Goal: Task Accomplishment & Management: Manage account settings

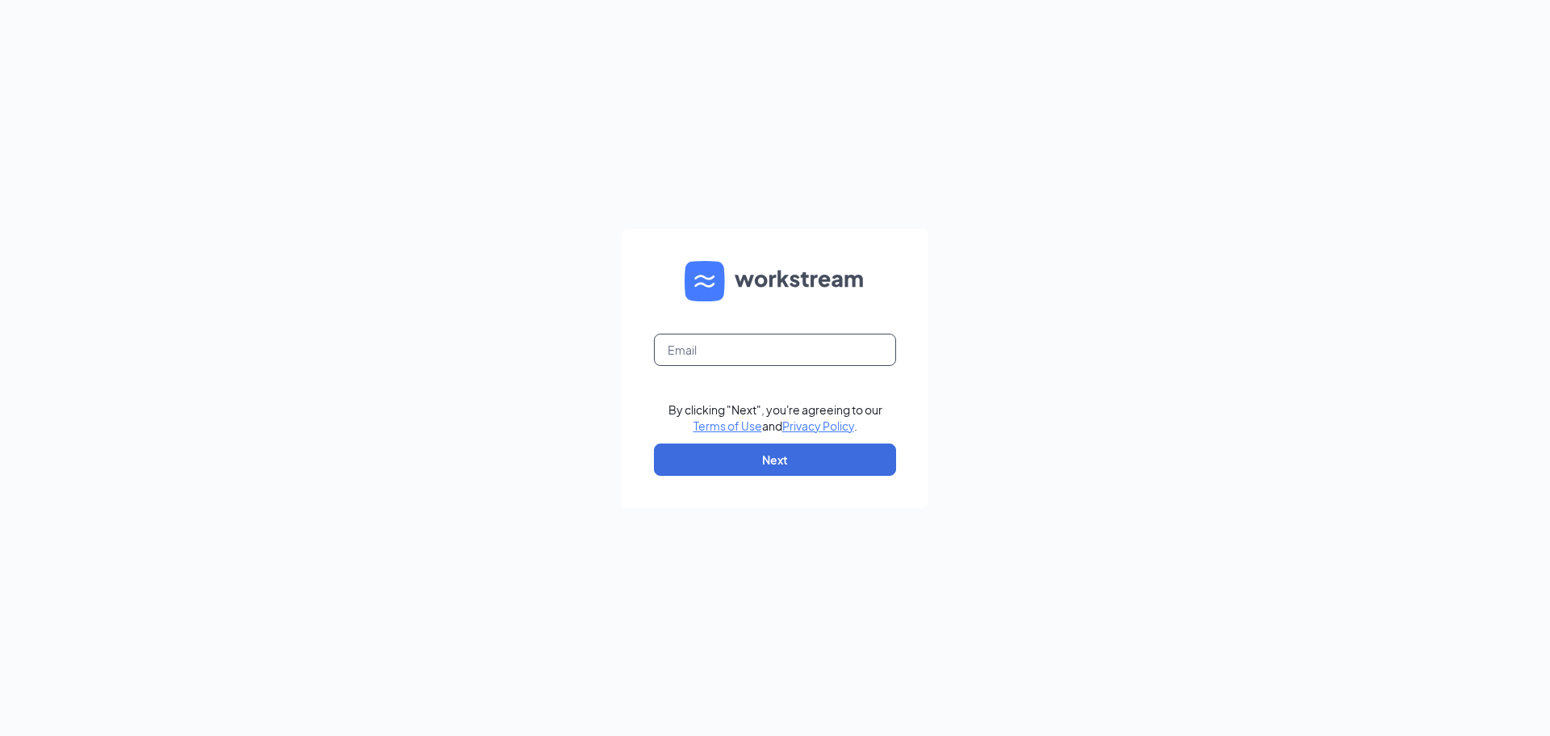
click at [719, 353] on input "text" at bounding box center [775, 350] width 242 height 32
type input "[EMAIL_ADDRESS][DOMAIN_NAME]"
click at [837, 449] on button "Next" at bounding box center [775, 459] width 242 height 32
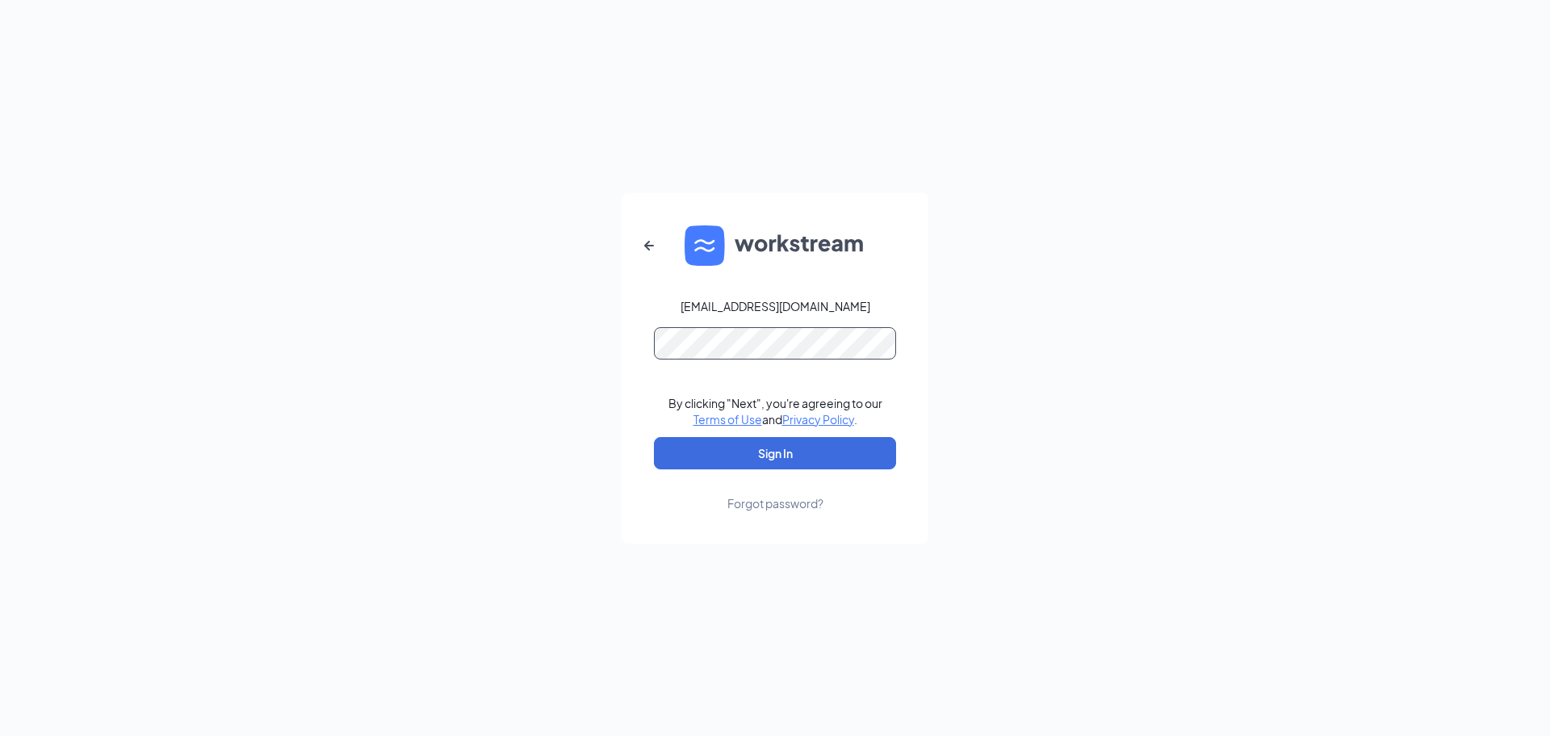
click at [654, 437] on button "Sign In" at bounding box center [775, 453] width 242 height 32
click at [334, 300] on div "[EMAIL_ADDRESS][DOMAIN_NAME] By clicking "Next", you're agreeing to our Terms o…" at bounding box center [775, 368] width 1550 height 736
click at [654, 437] on button "Sign In" at bounding box center [775, 453] width 242 height 32
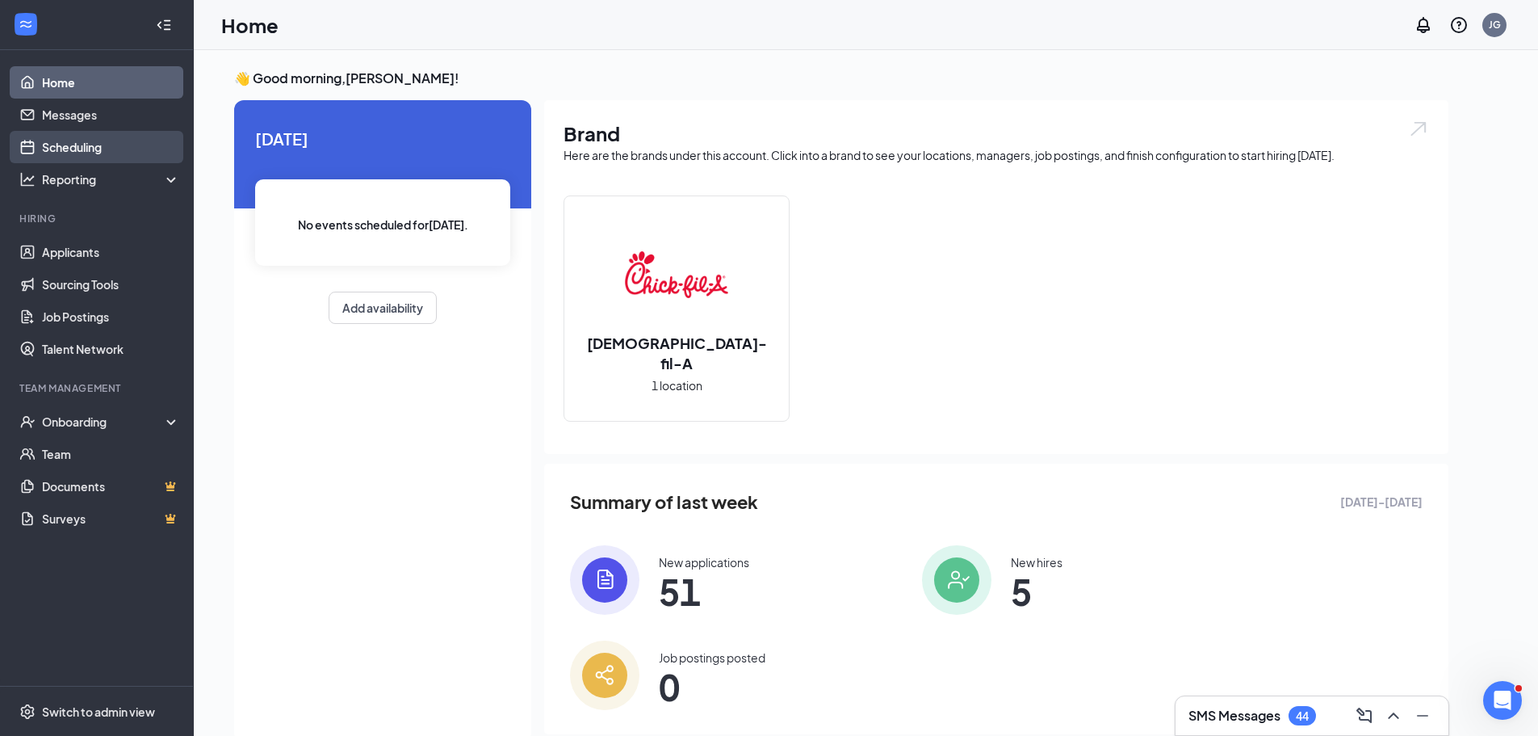
click at [87, 149] on link "Scheduling" at bounding box center [111, 147] width 138 height 32
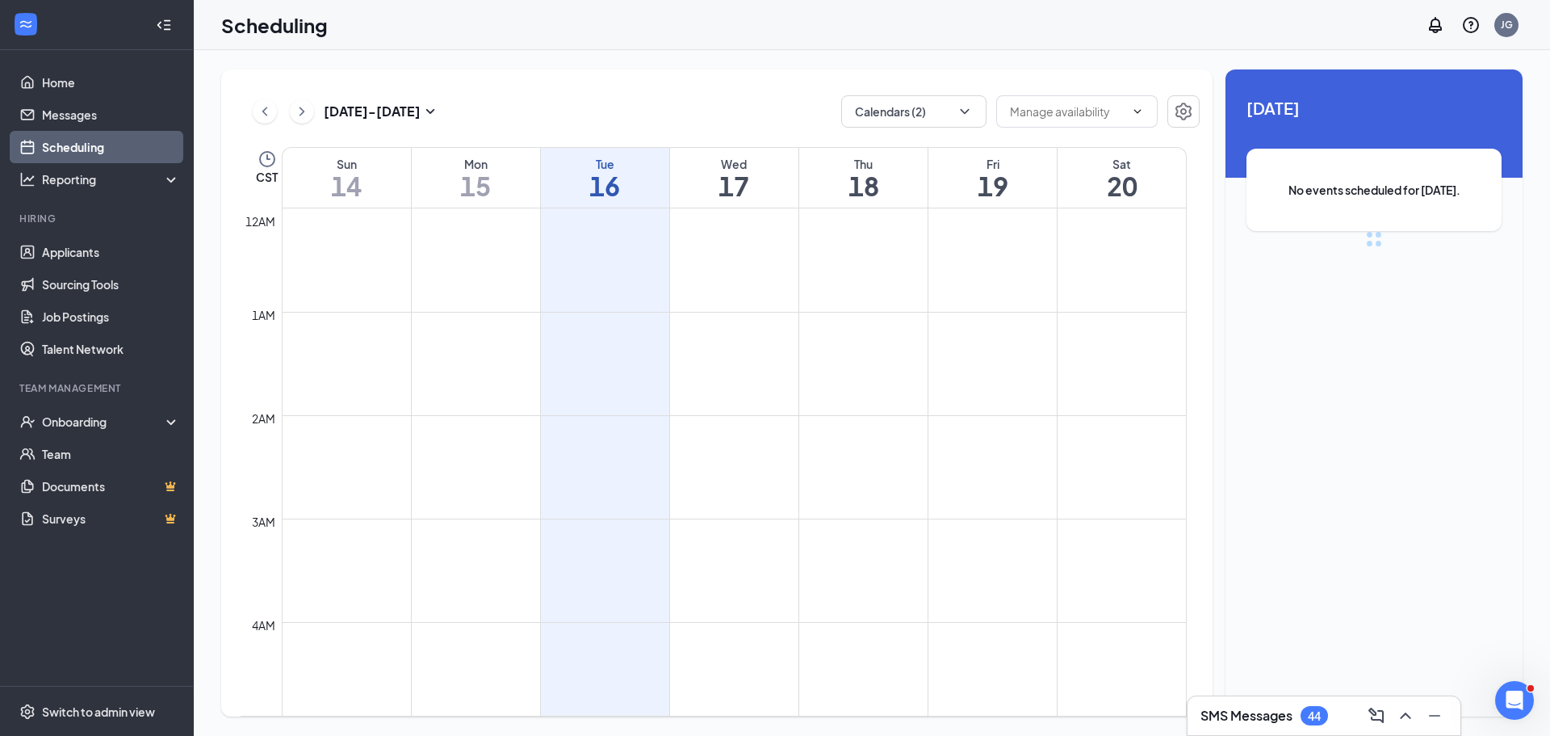
scroll to position [794, 0]
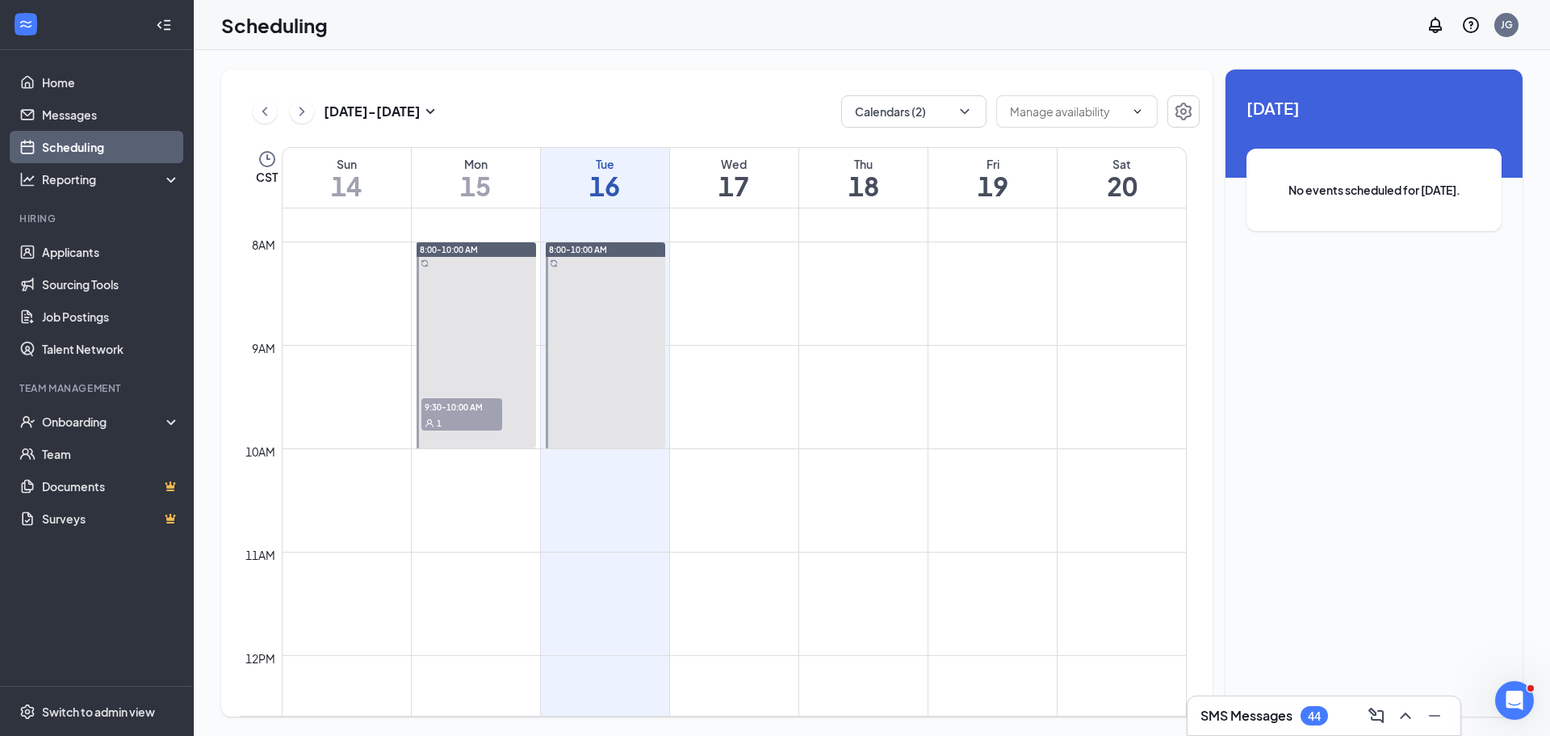
click at [450, 416] on div "1" at bounding box center [462, 422] width 81 height 16
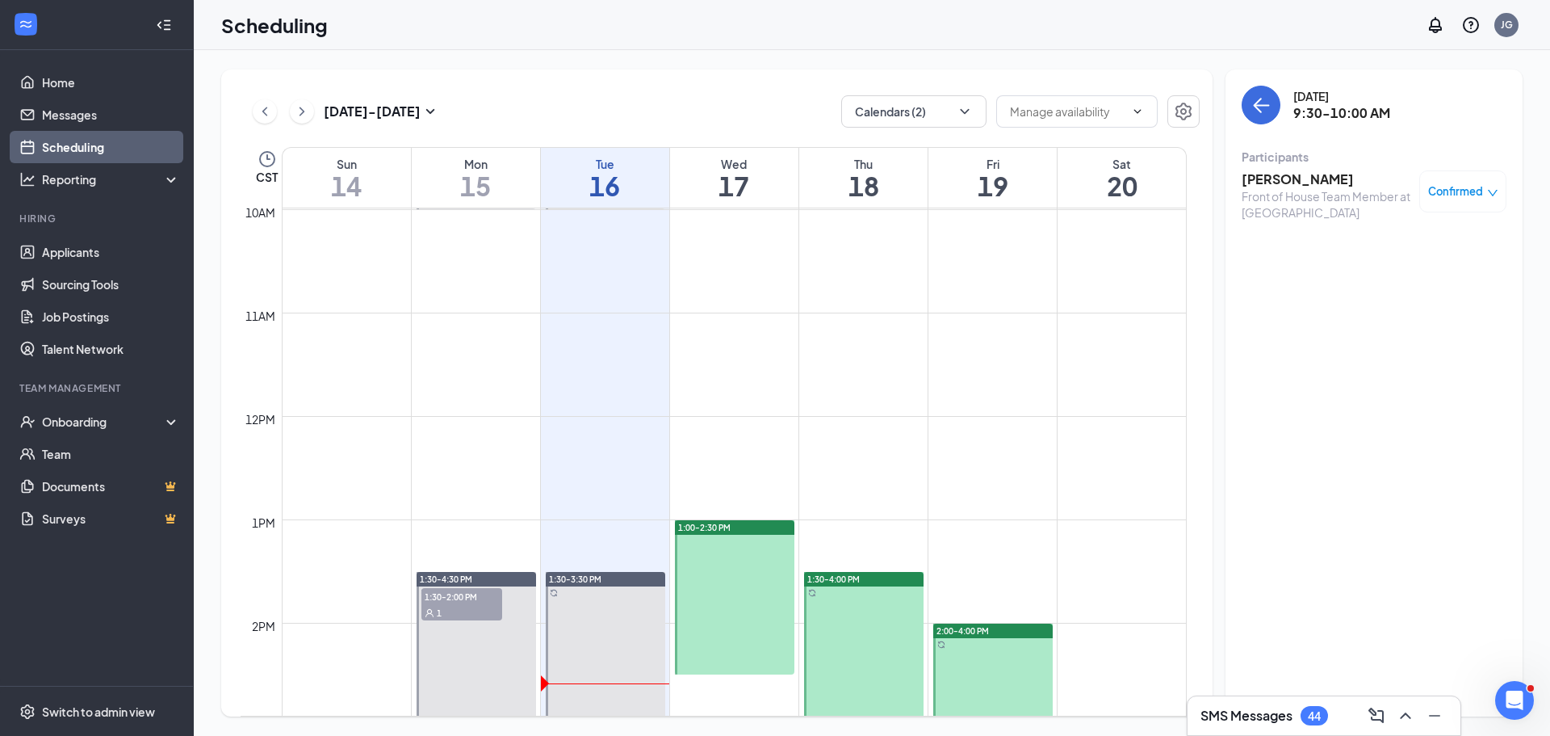
scroll to position [1036, 0]
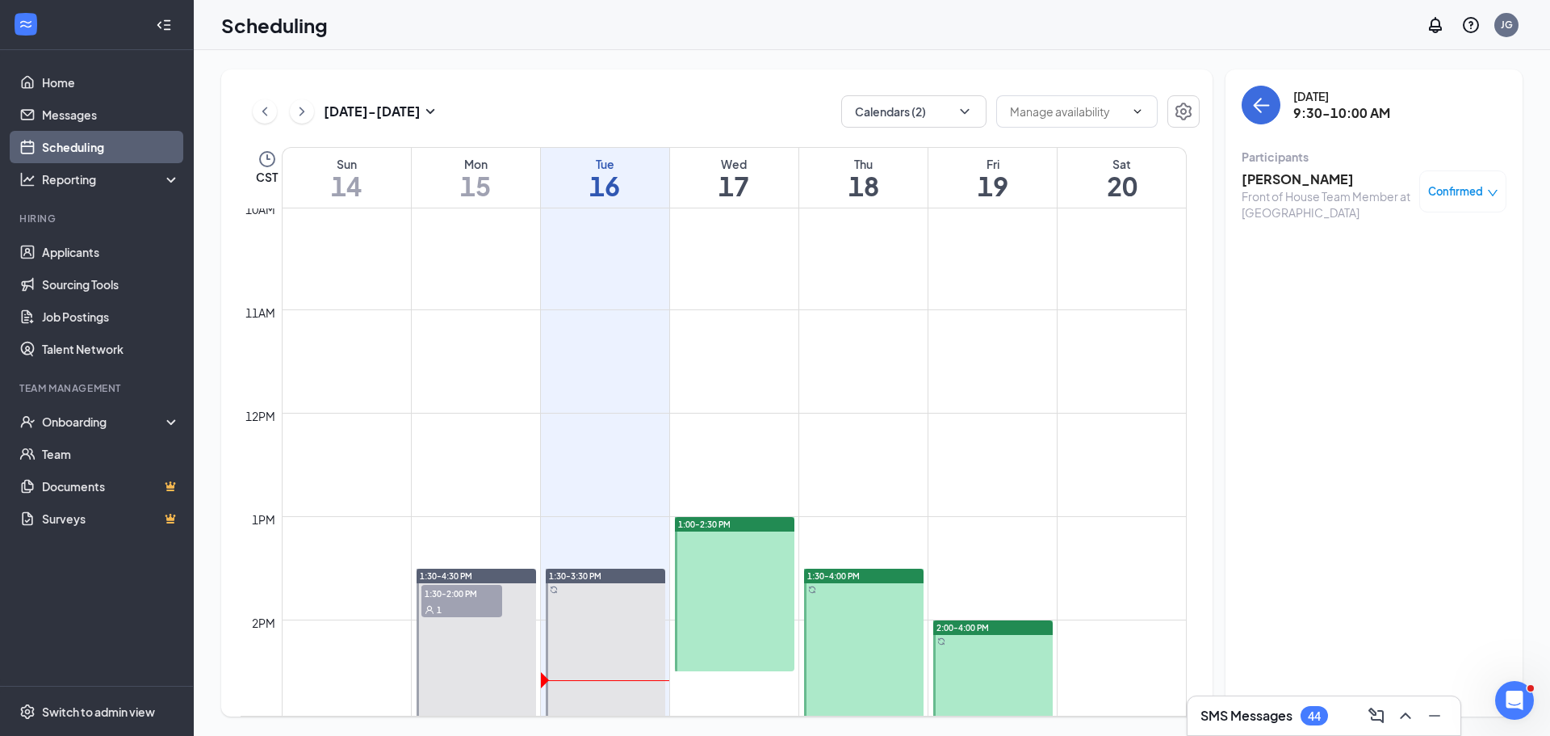
click at [478, 592] on span "1:30-2:00 PM" at bounding box center [462, 593] width 81 height 16
click at [1485, 194] on div "Confirmed" at bounding box center [1463, 191] width 70 height 16
click at [1324, 183] on h3 "Ollicia Kennedy" at bounding box center [1327, 179] width 170 height 18
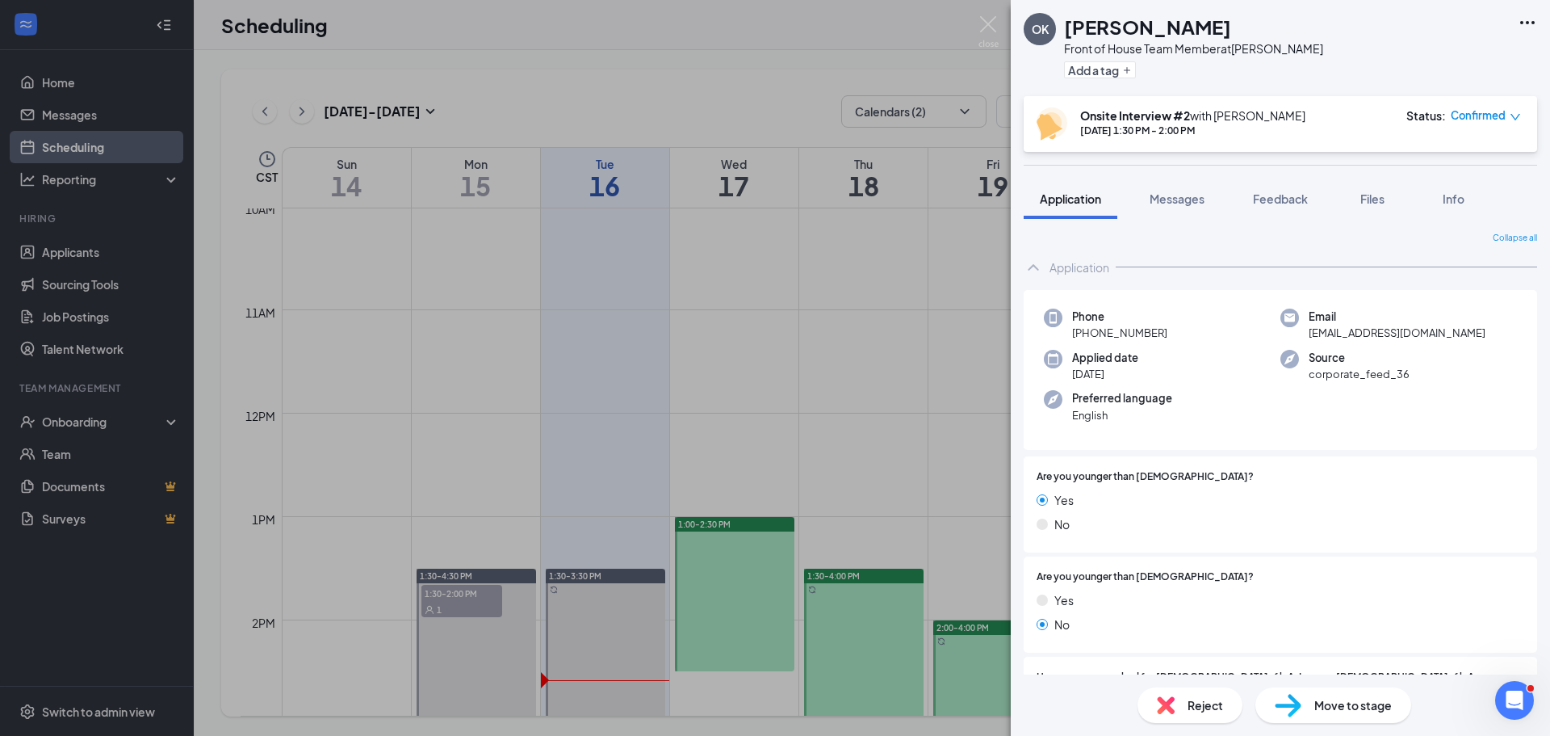
scroll to position [485, 0]
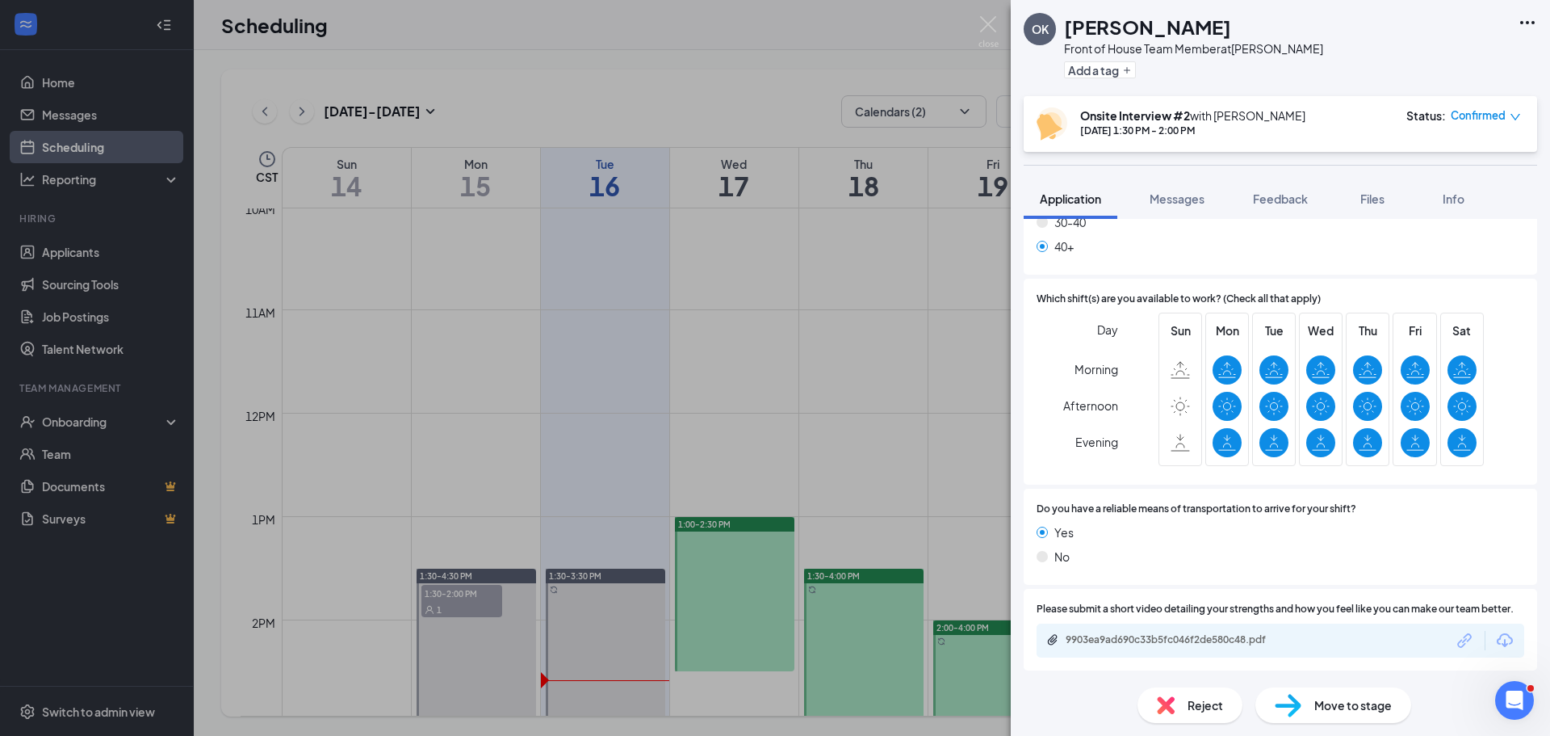
click at [1212, 714] on div "Reject" at bounding box center [1190, 705] width 105 height 36
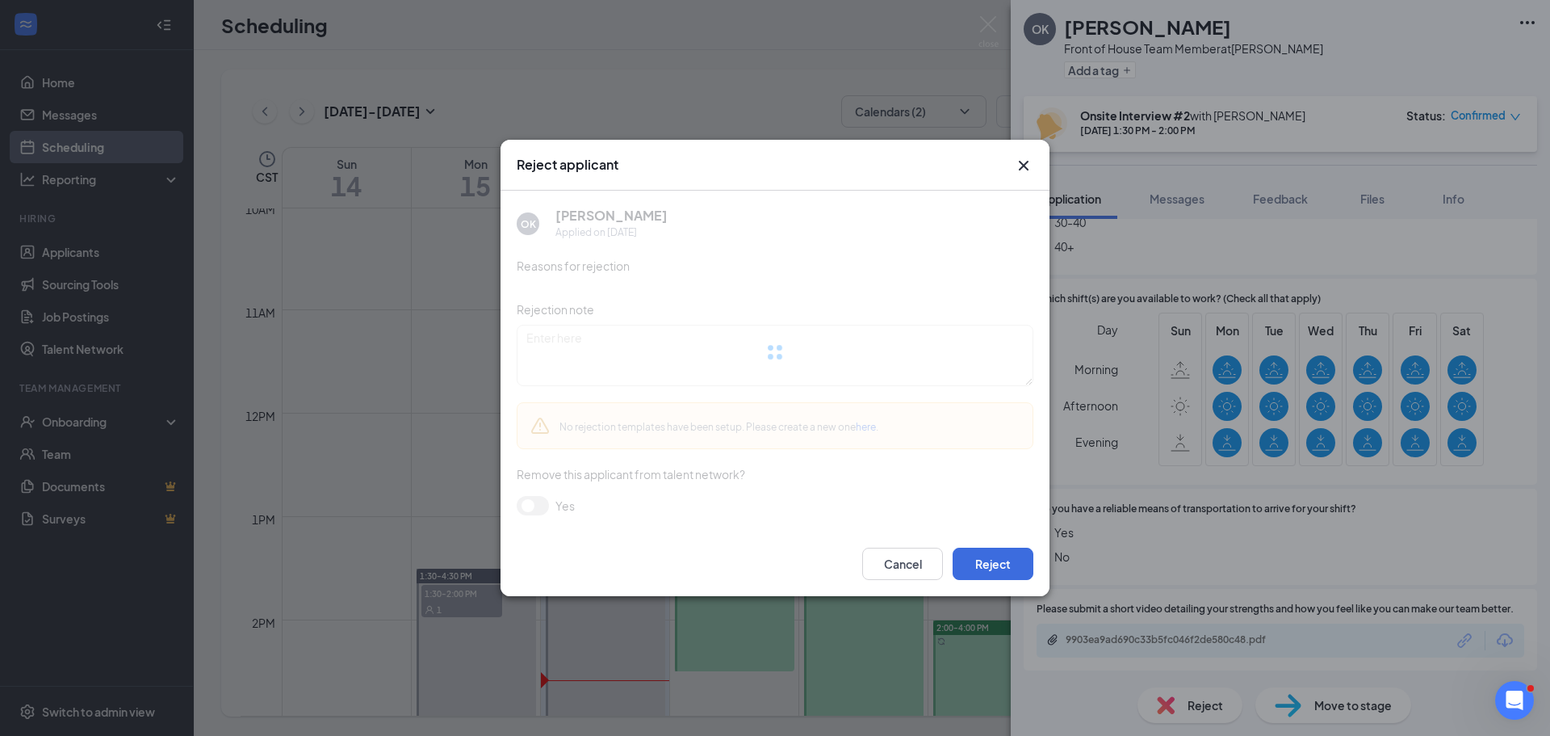
scroll to position [1288, 0]
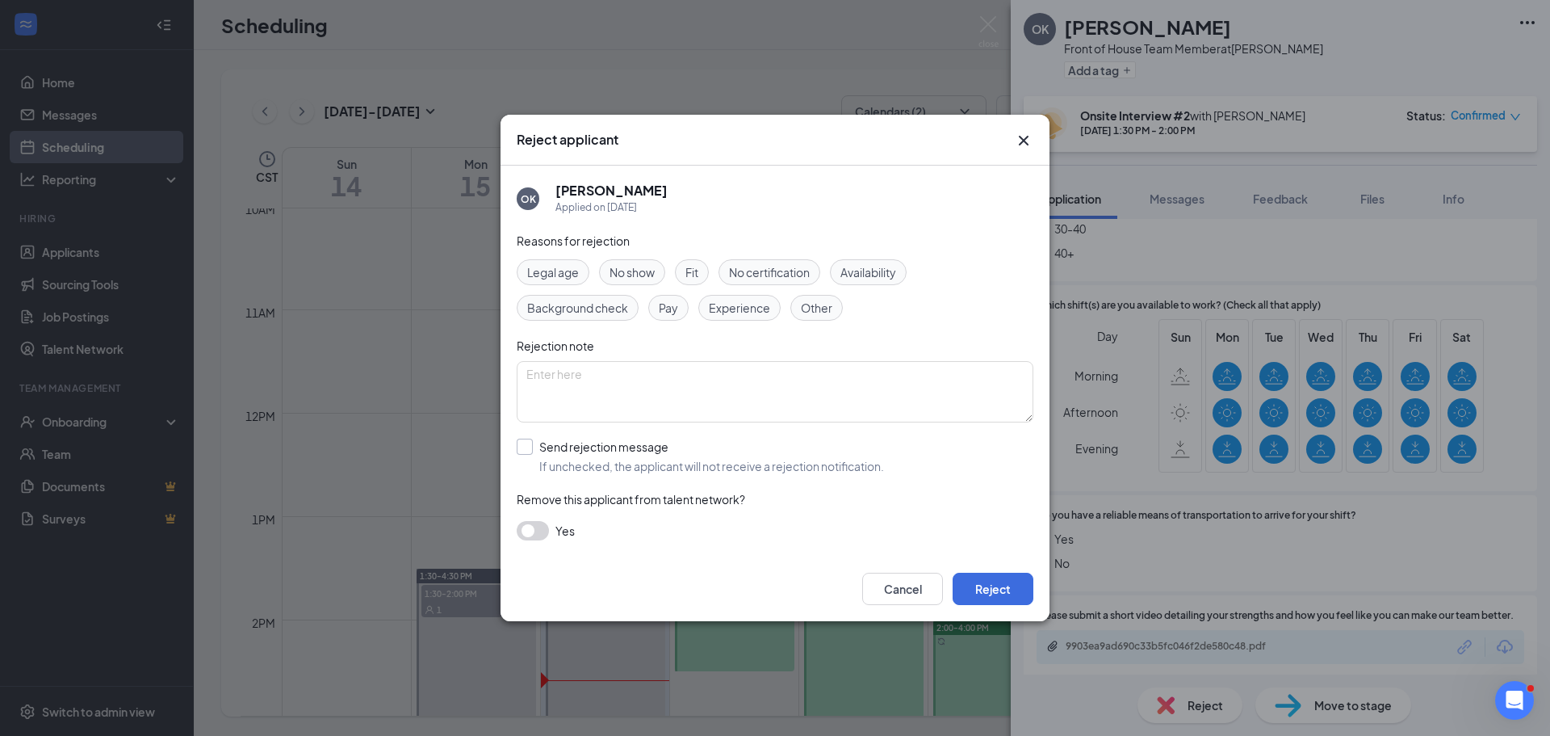
click at [527, 451] on input "Send rejection message If unchecked, the applicant will not receive a rejection…" at bounding box center [700, 456] width 367 height 36
checkbox input "true"
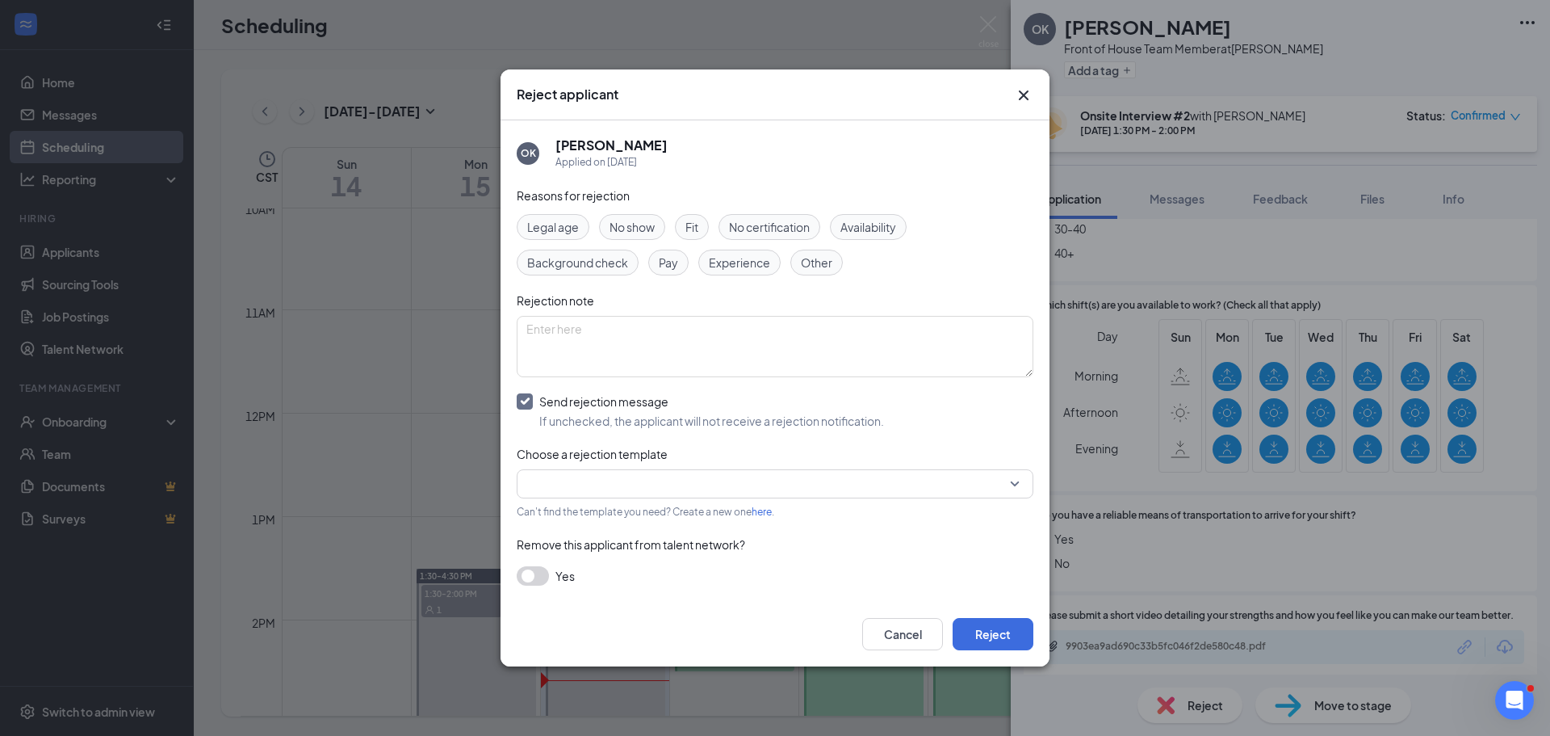
click at [638, 486] on input "search" at bounding box center [770, 483] width 486 height 27
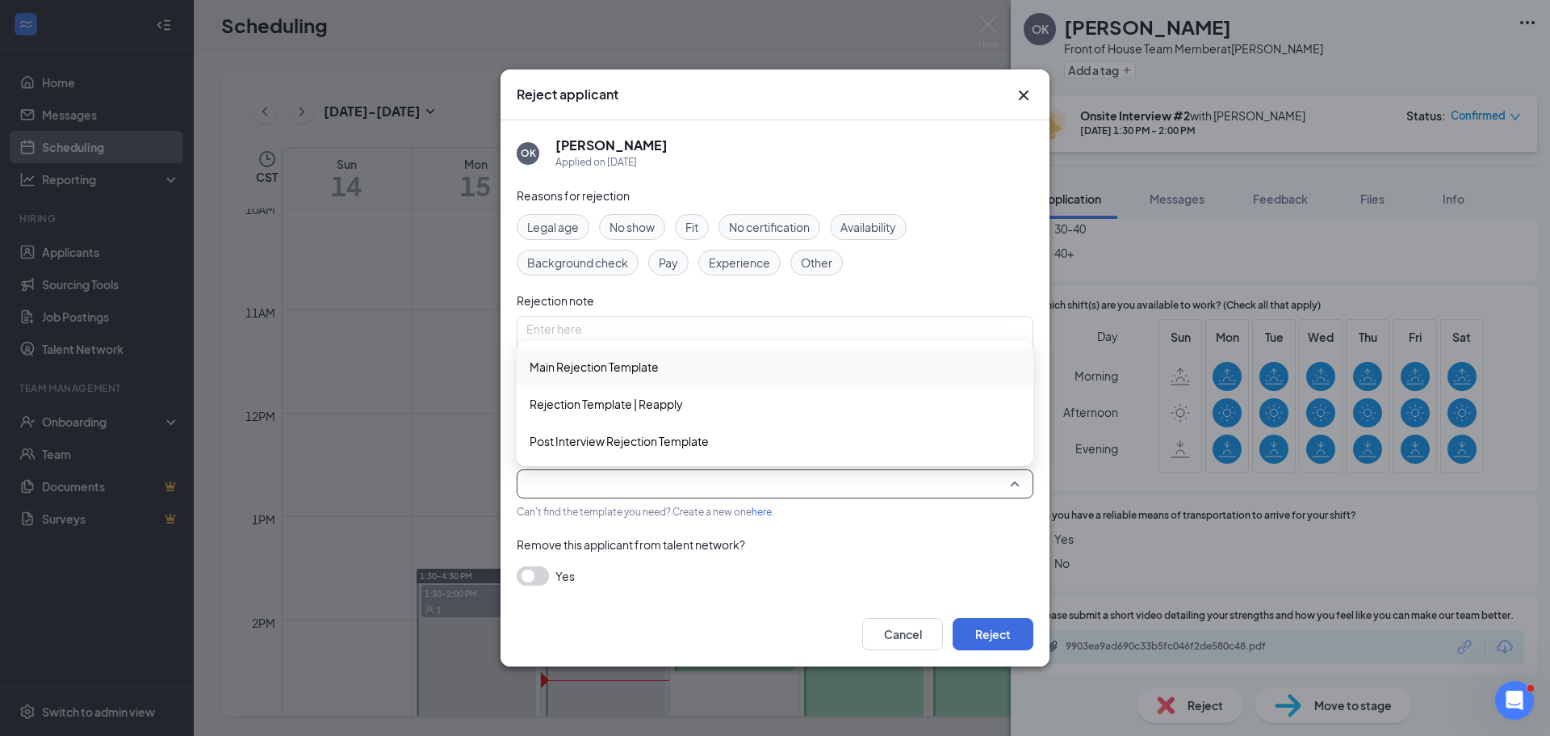
click at [650, 372] on span "Main Rejection Template" at bounding box center [594, 367] width 129 height 18
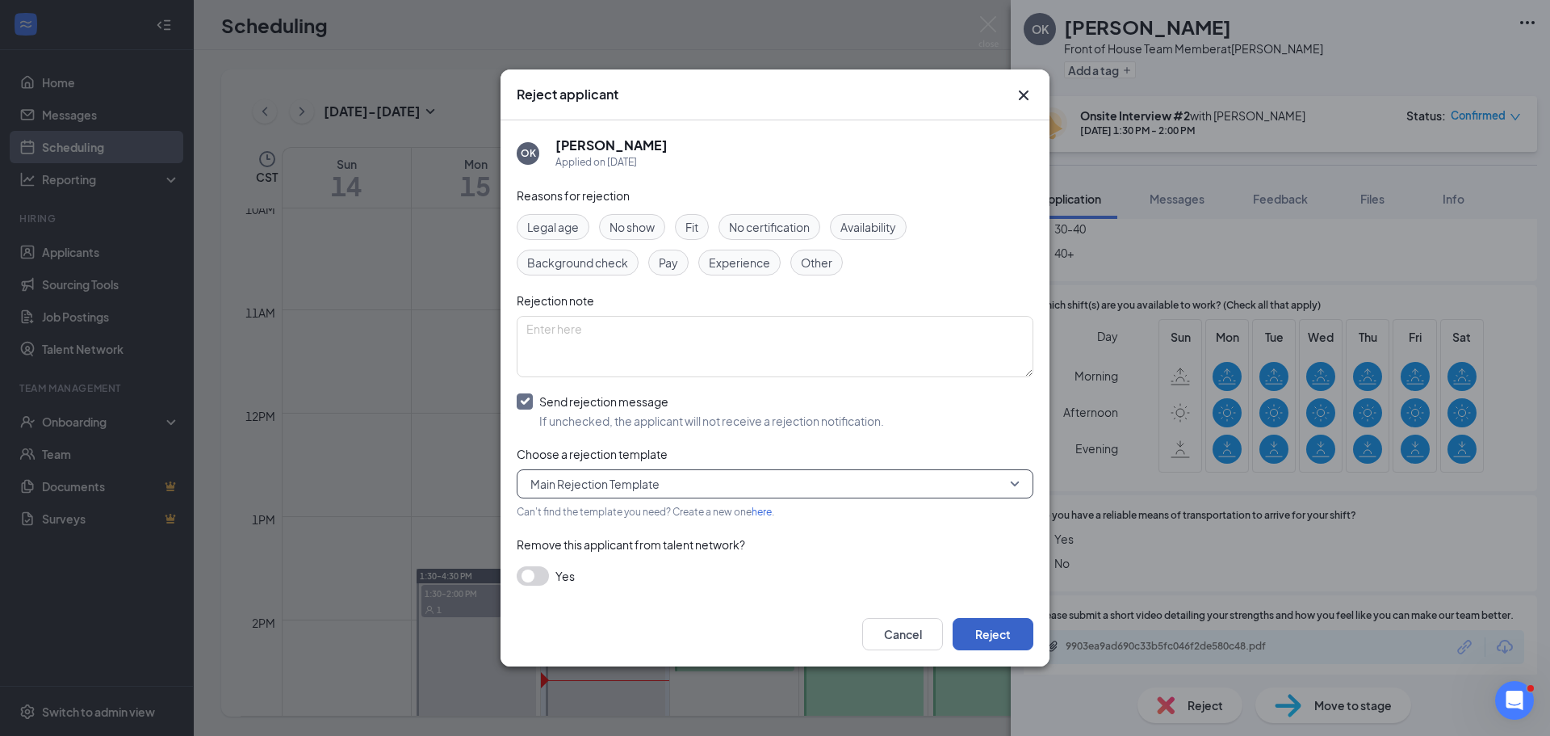
click at [993, 633] on button "Reject" at bounding box center [993, 634] width 81 height 32
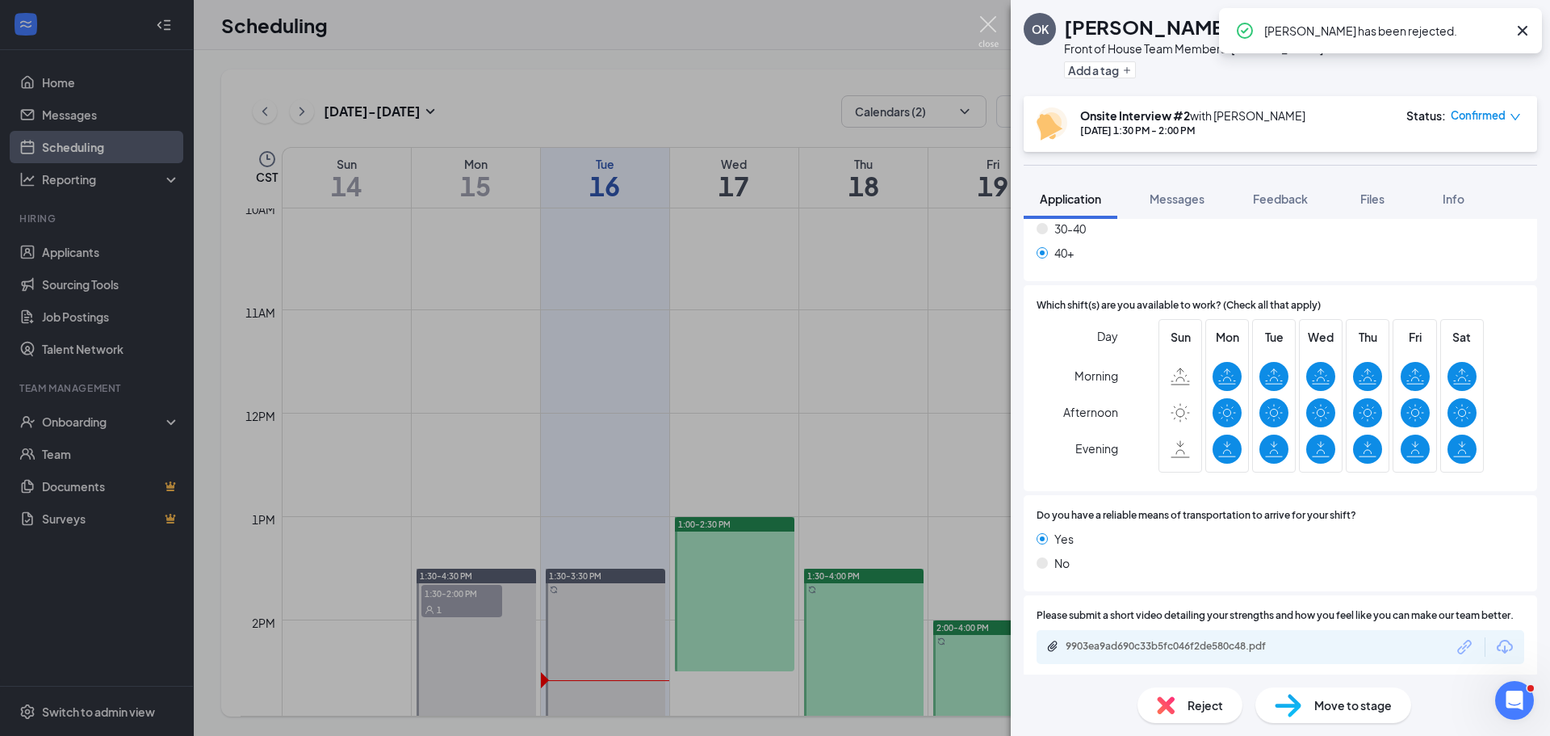
click at [987, 27] on img at bounding box center [989, 31] width 20 height 31
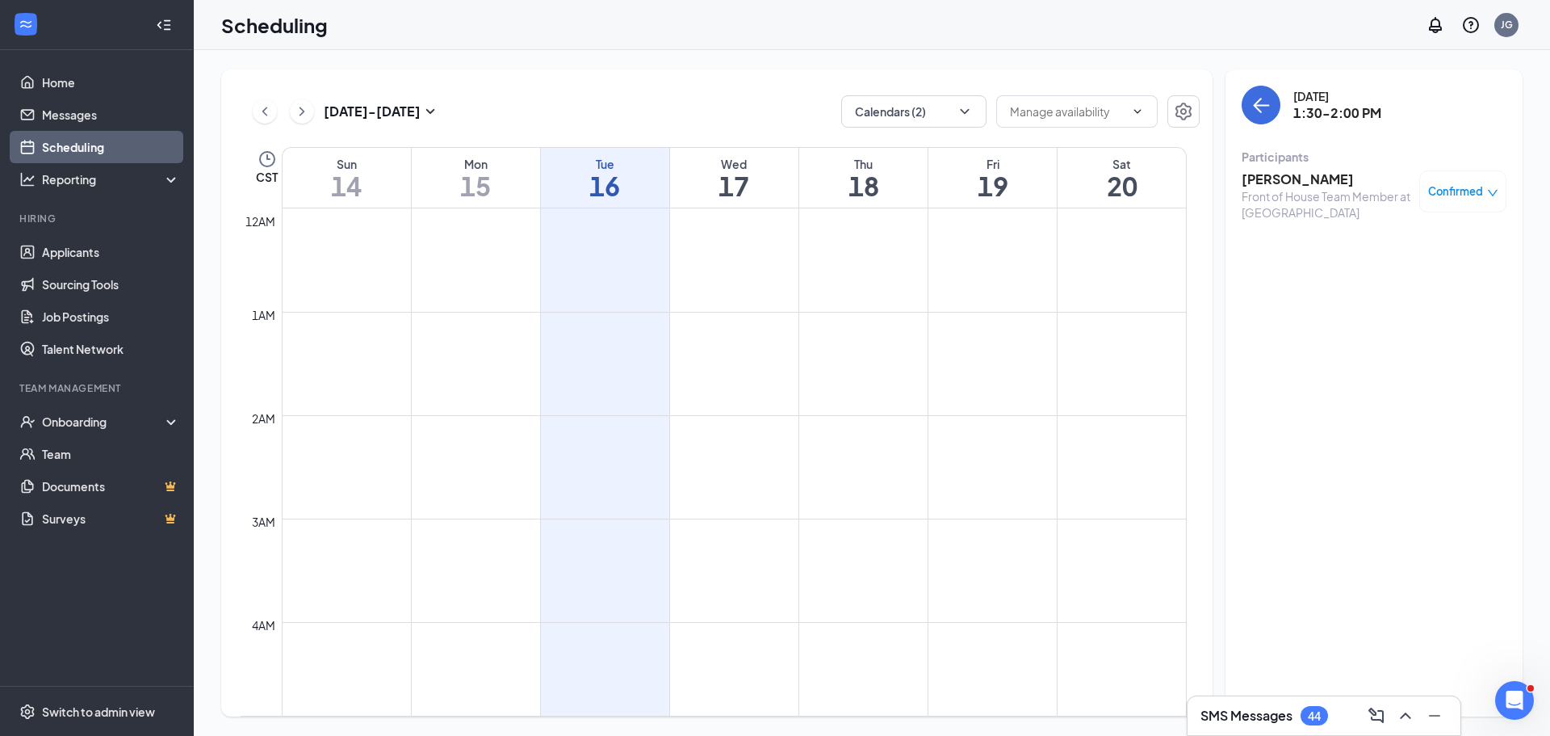
click at [262, 104] on icon "ChevronLeft" at bounding box center [265, 111] width 16 height 19
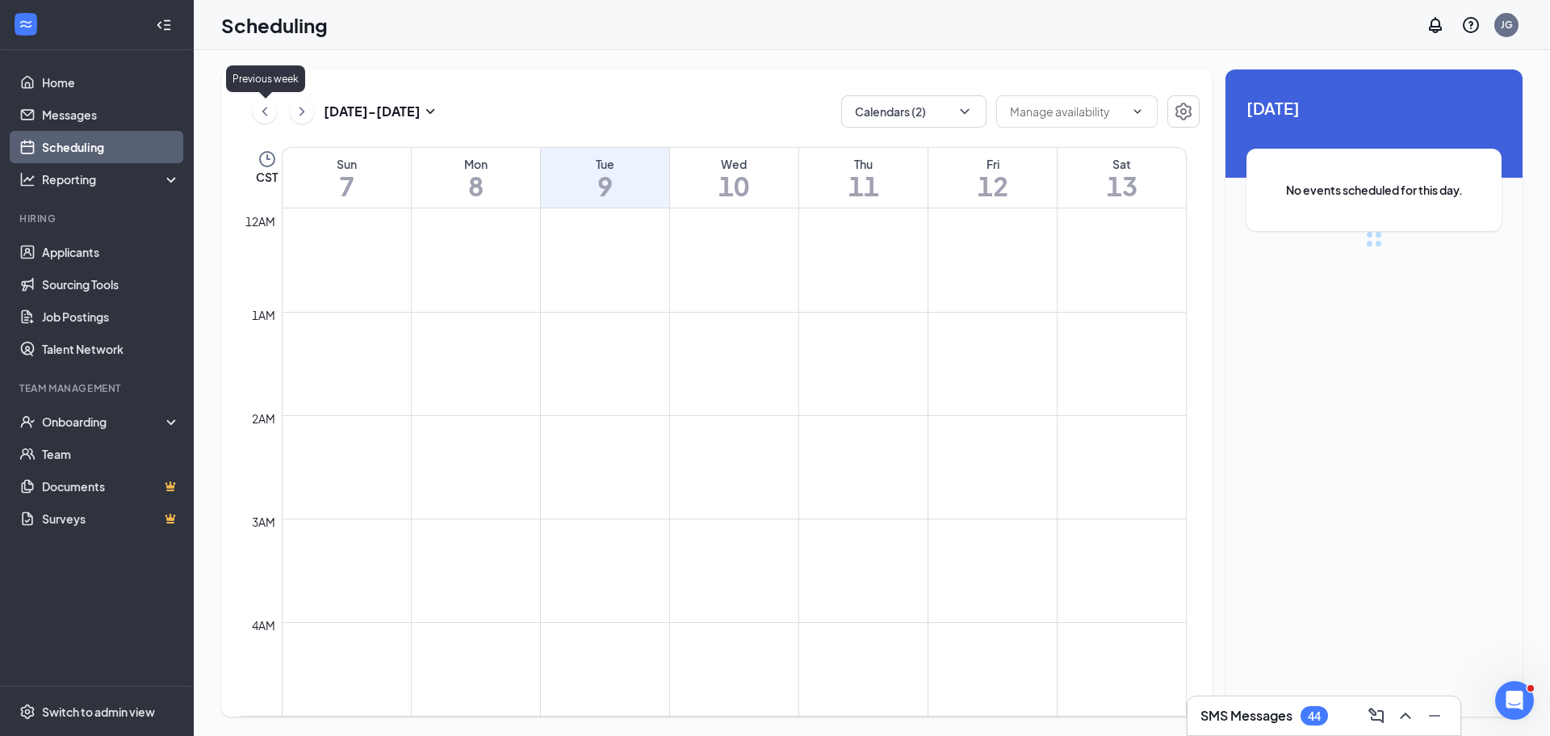
scroll to position [794, 0]
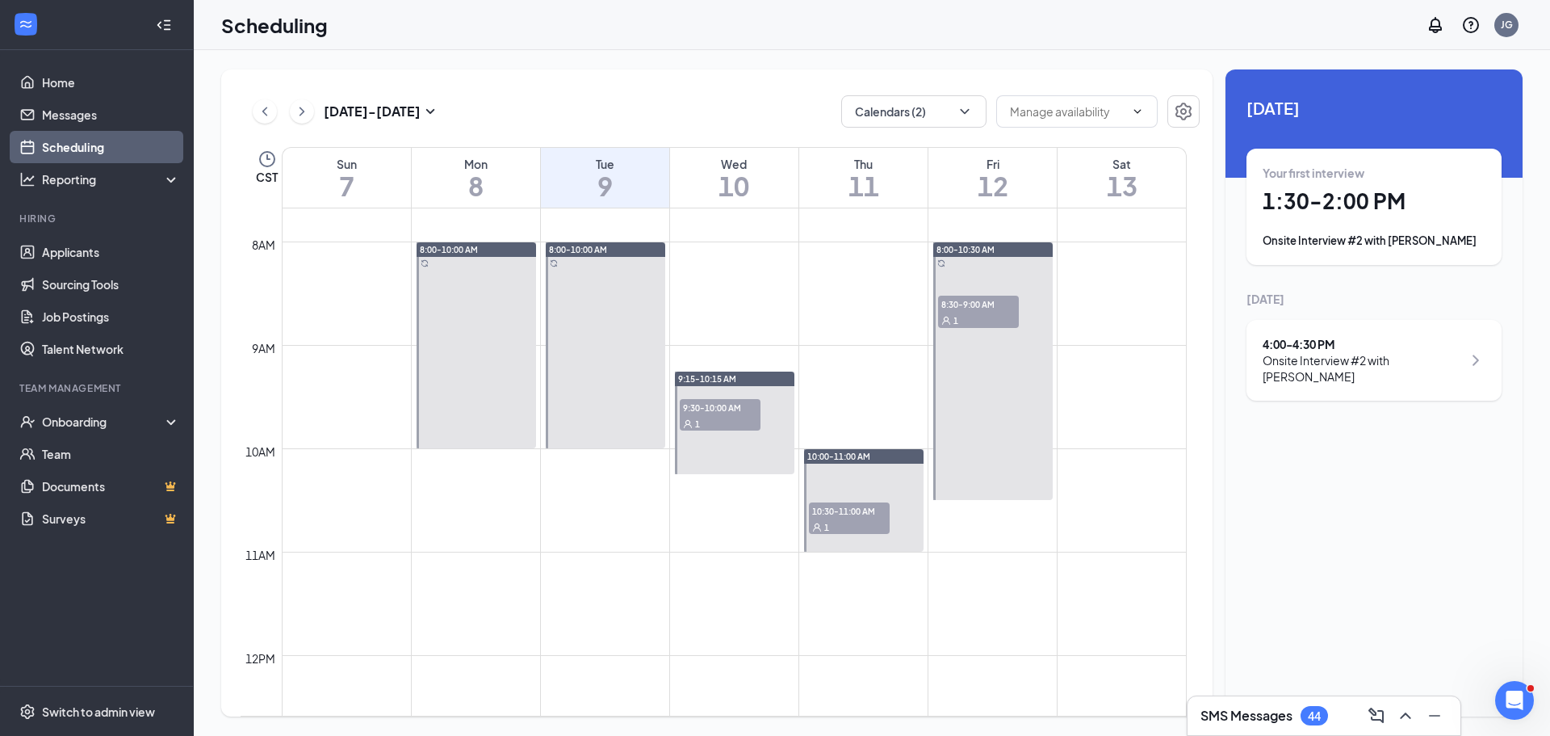
click at [838, 513] on span "10:30-11:00 AM" at bounding box center [849, 510] width 81 height 16
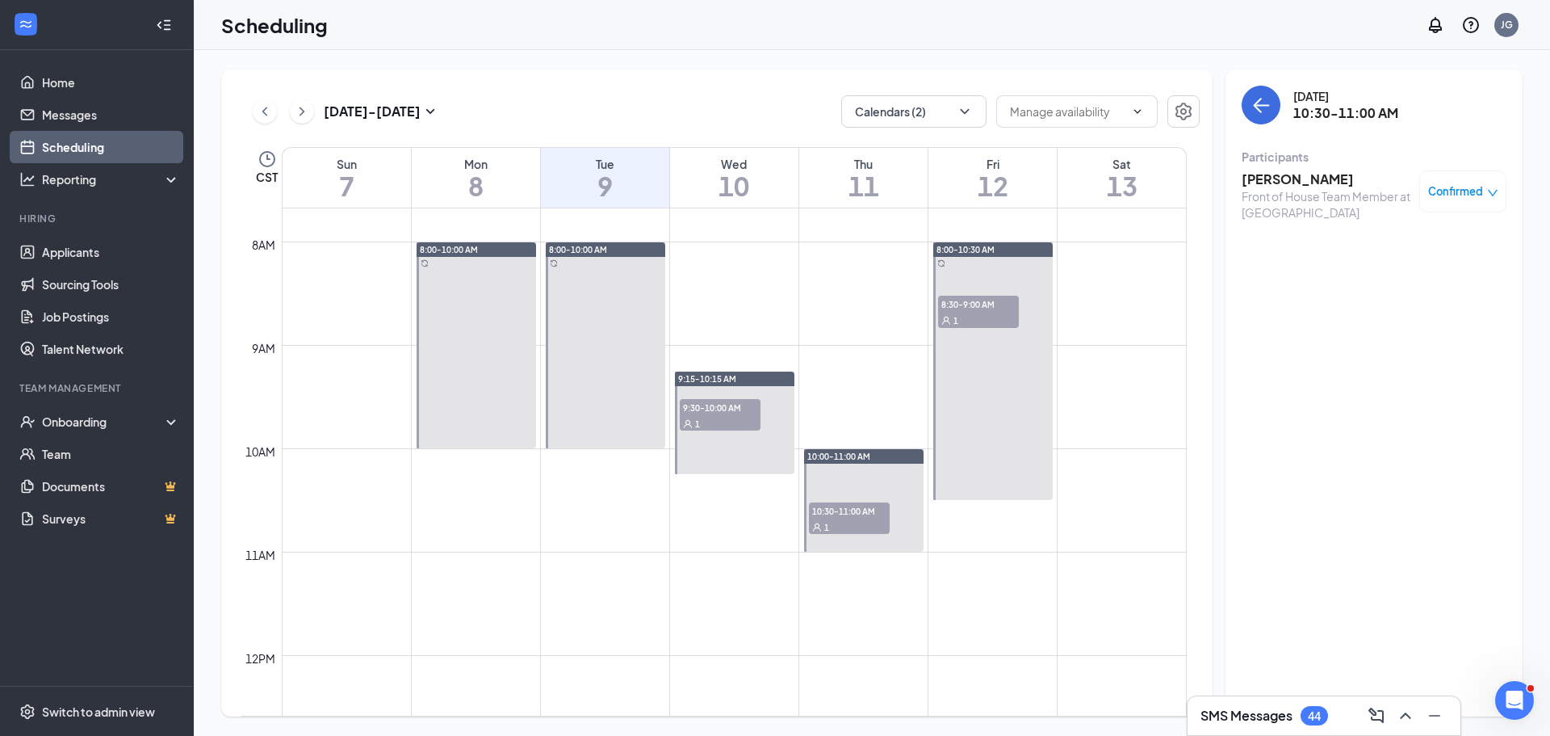
click at [969, 302] on span "8:30-9:00 AM" at bounding box center [978, 304] width 81 height 16
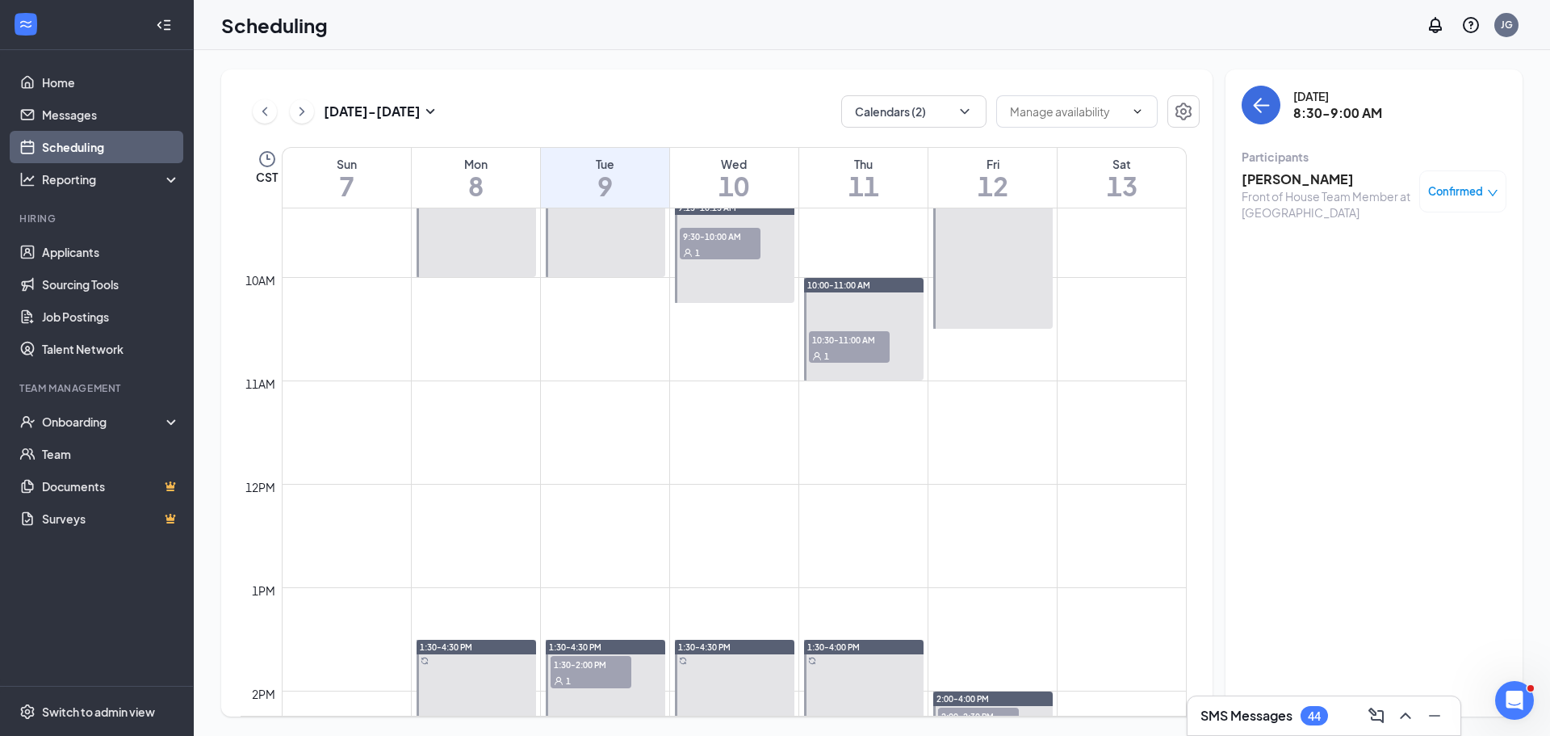
scroll to position [1036, 0]
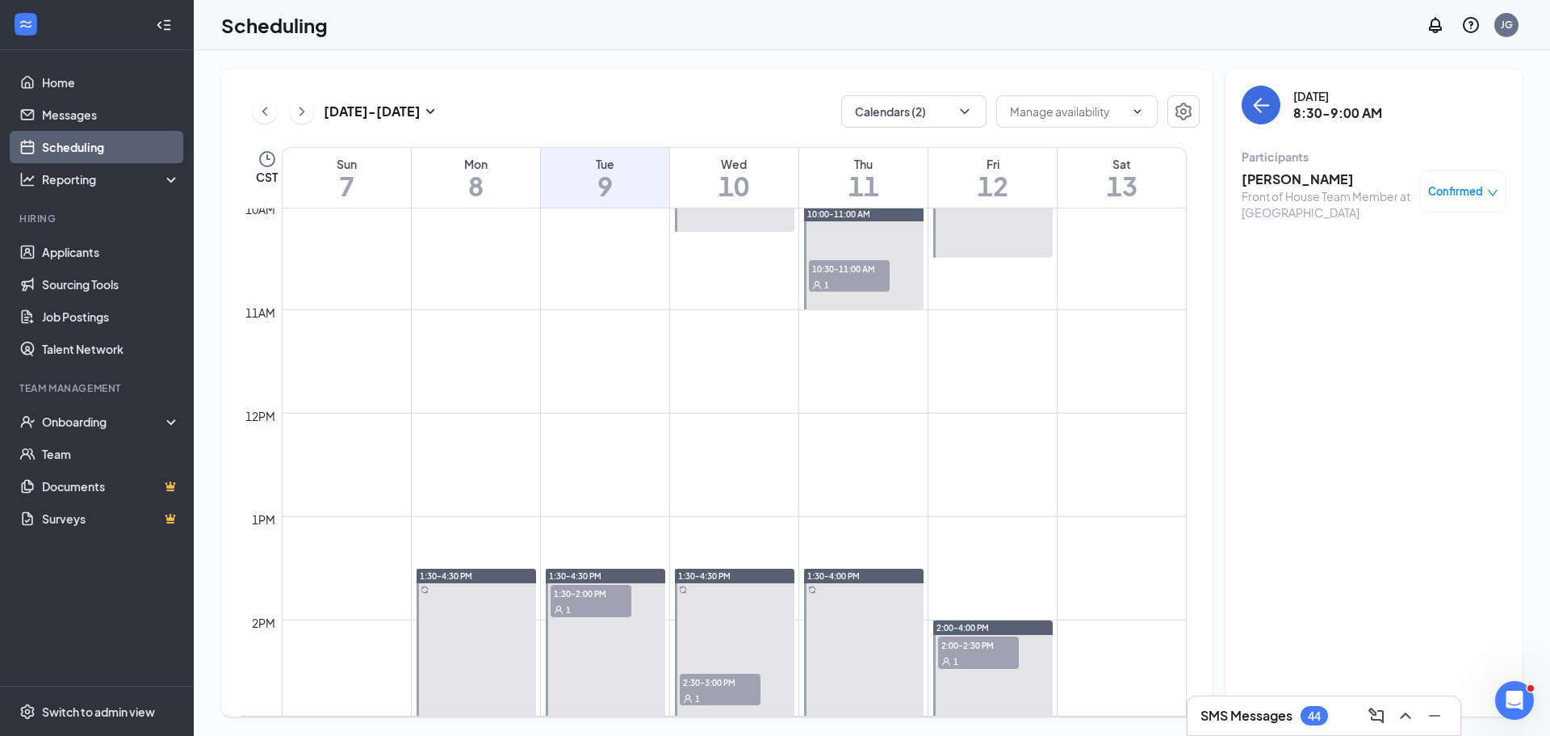
click at [989, 654] on div "1" at bounding box center [978, 660] width 81 height 16
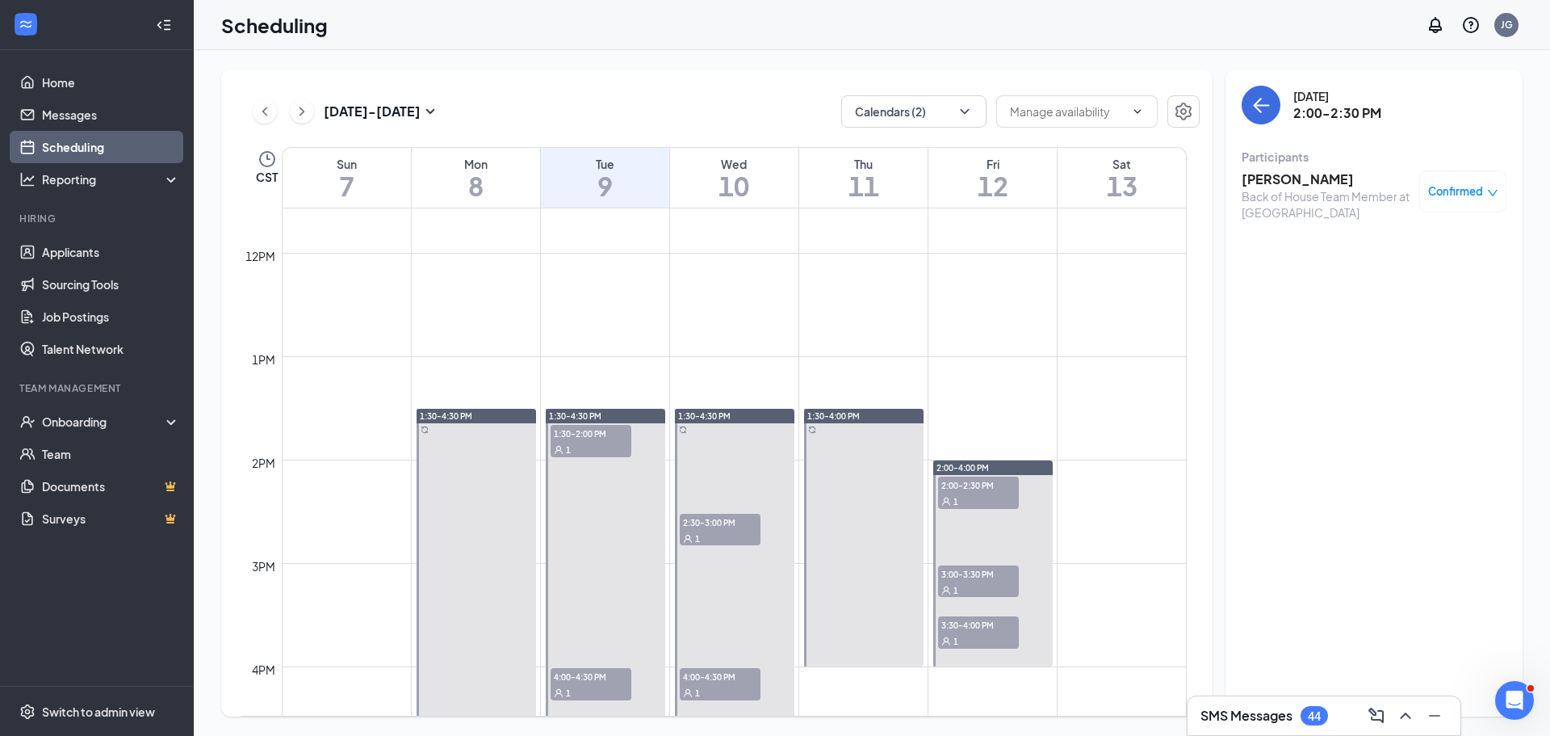
scroll to position [1198, 0]
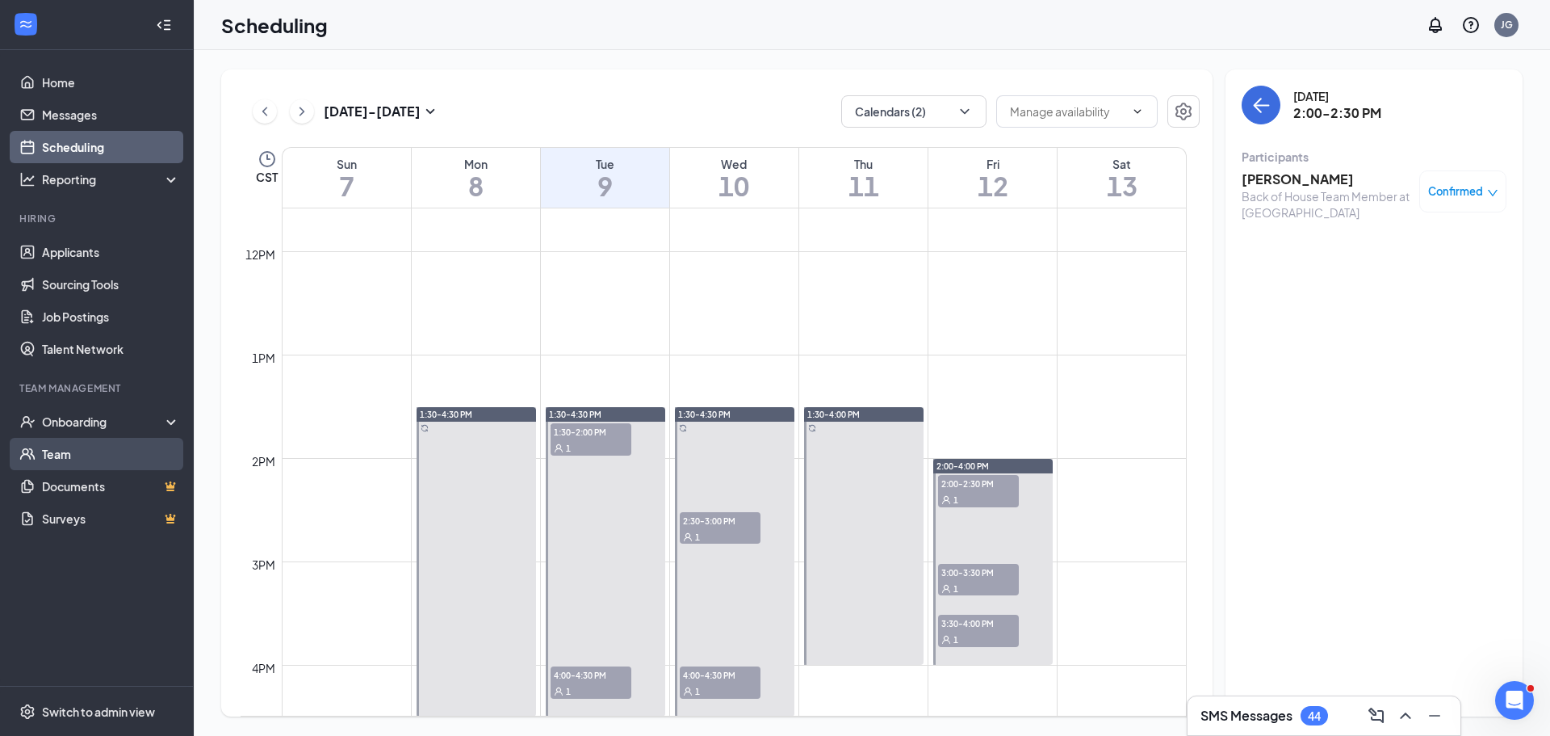
drag, startPoint x: 101, startPoint y: 433, endPoint x: 82, endPoint y: 452, distance: 27.4
click at [82, 452] on link "Team" at bounding box center [111, 454] width 138 height 32
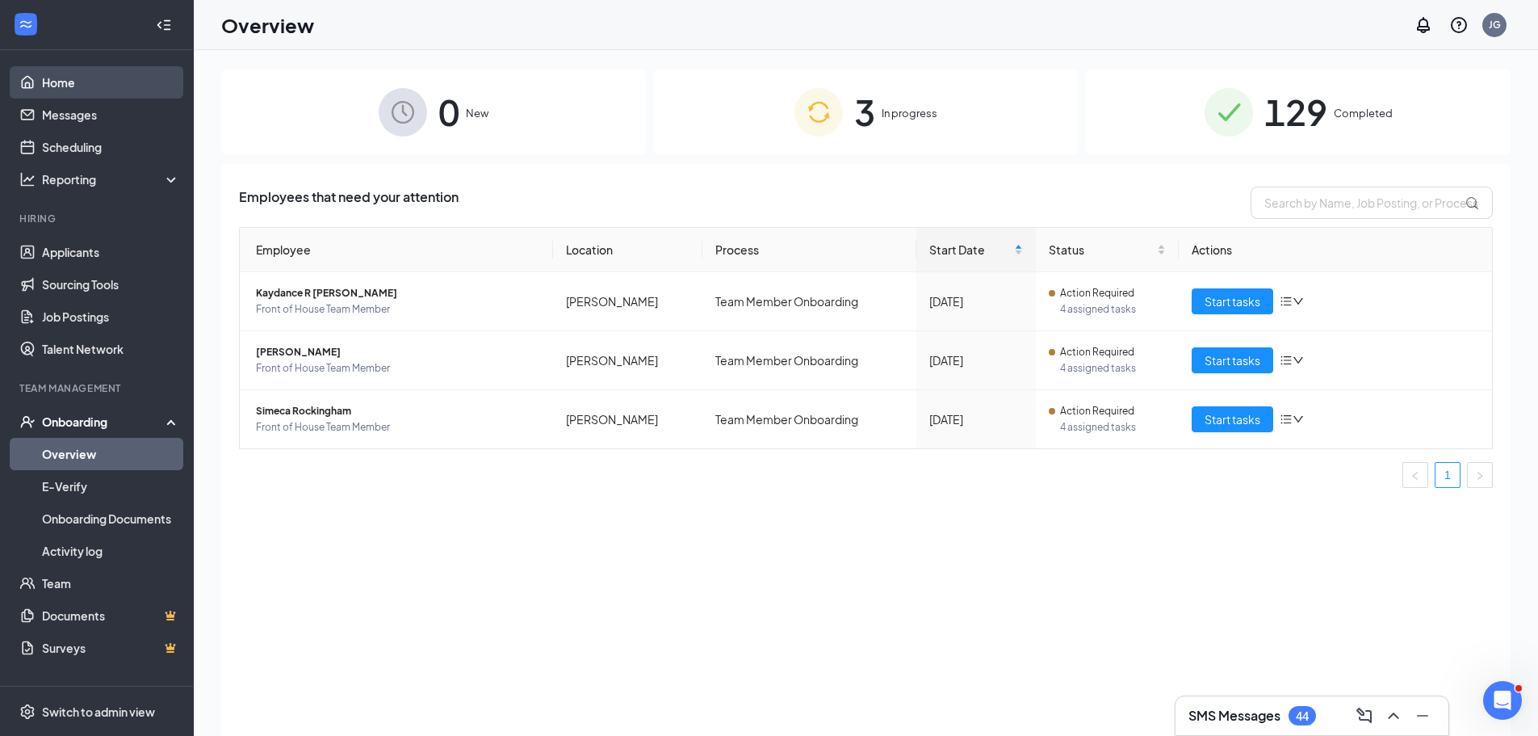
click at [70, 83] on link "Home" at bounding box center [111, 82] width 138 height 32
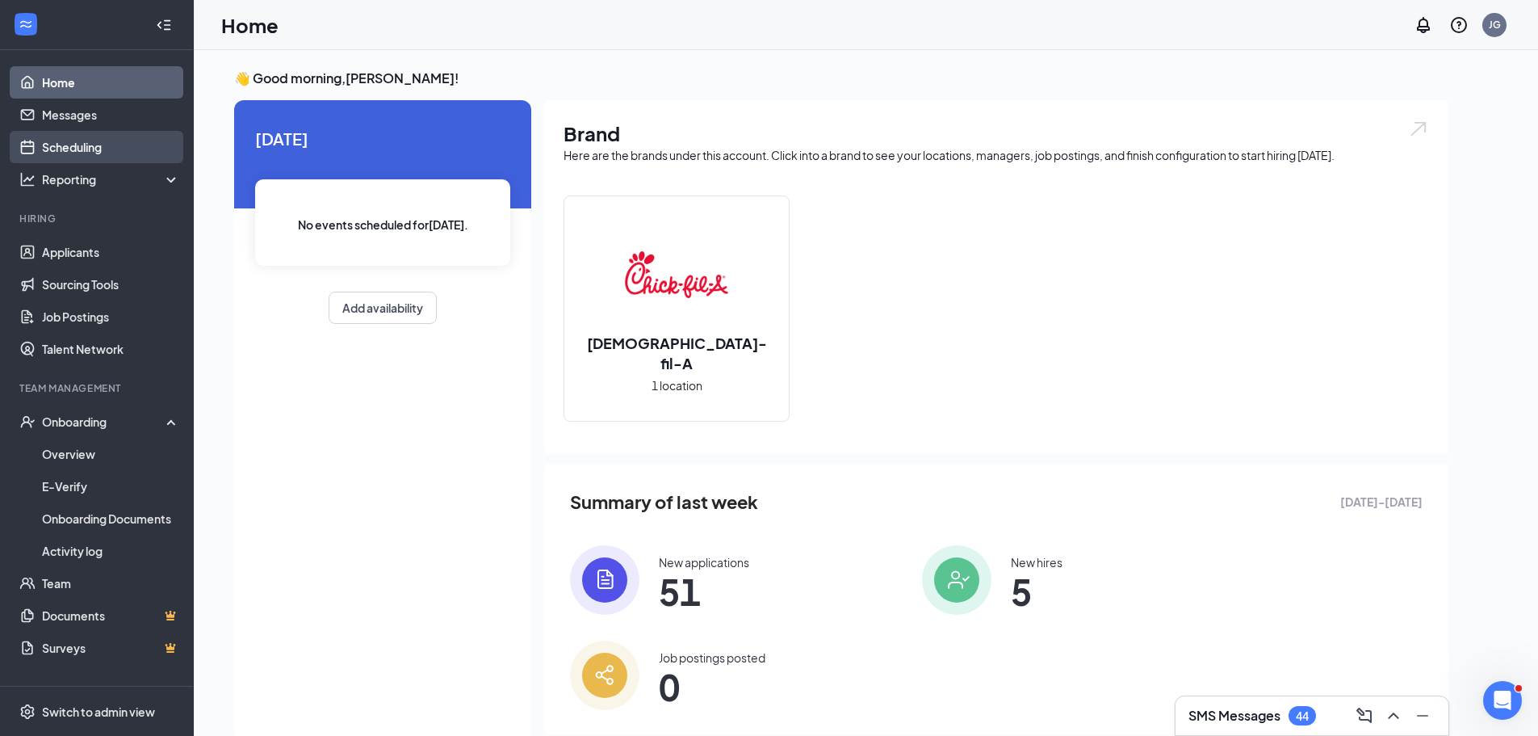
click at [103, 156] on link "Scheduling" at bounding box center [111, 147] width 138 height 32
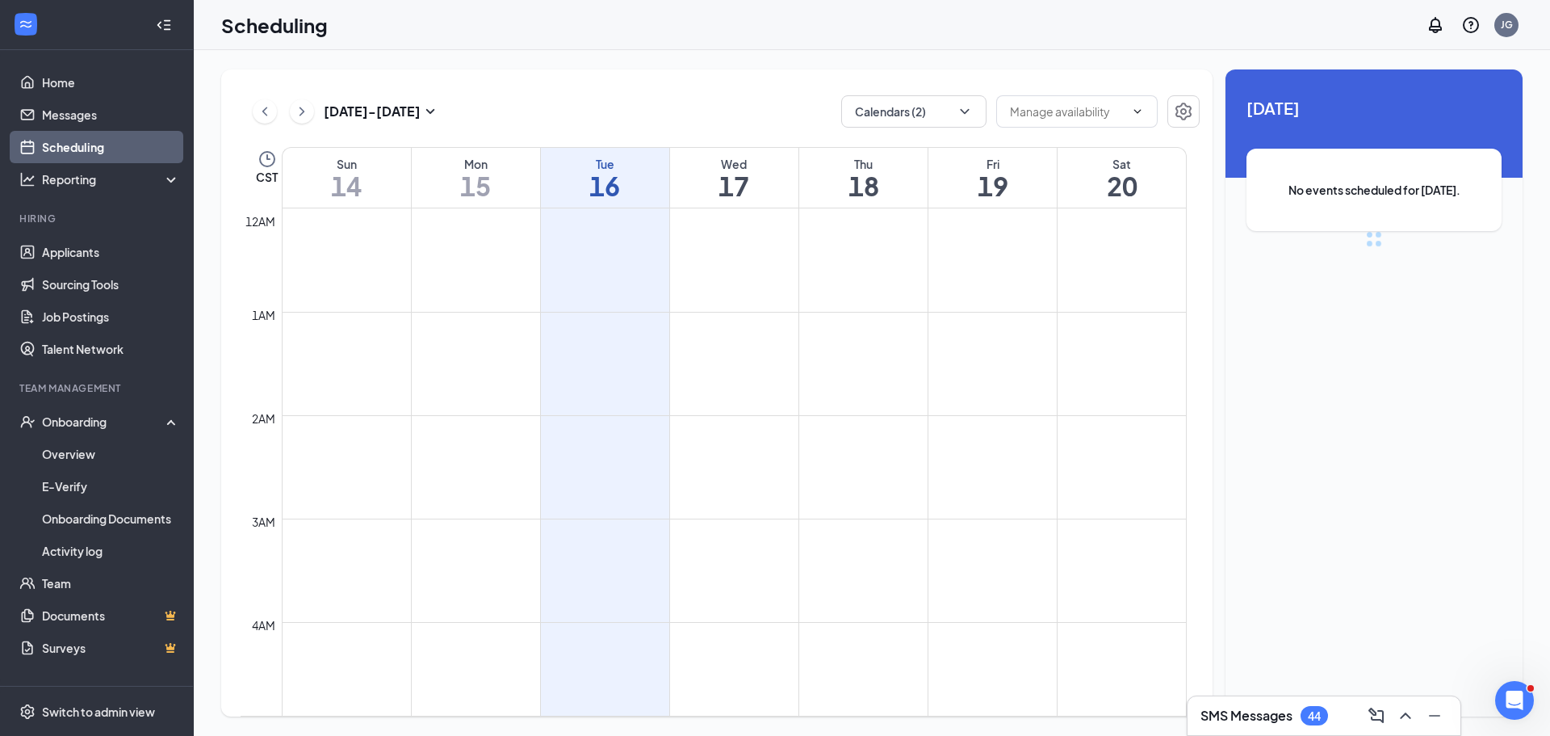
scroll to position [794, 0]
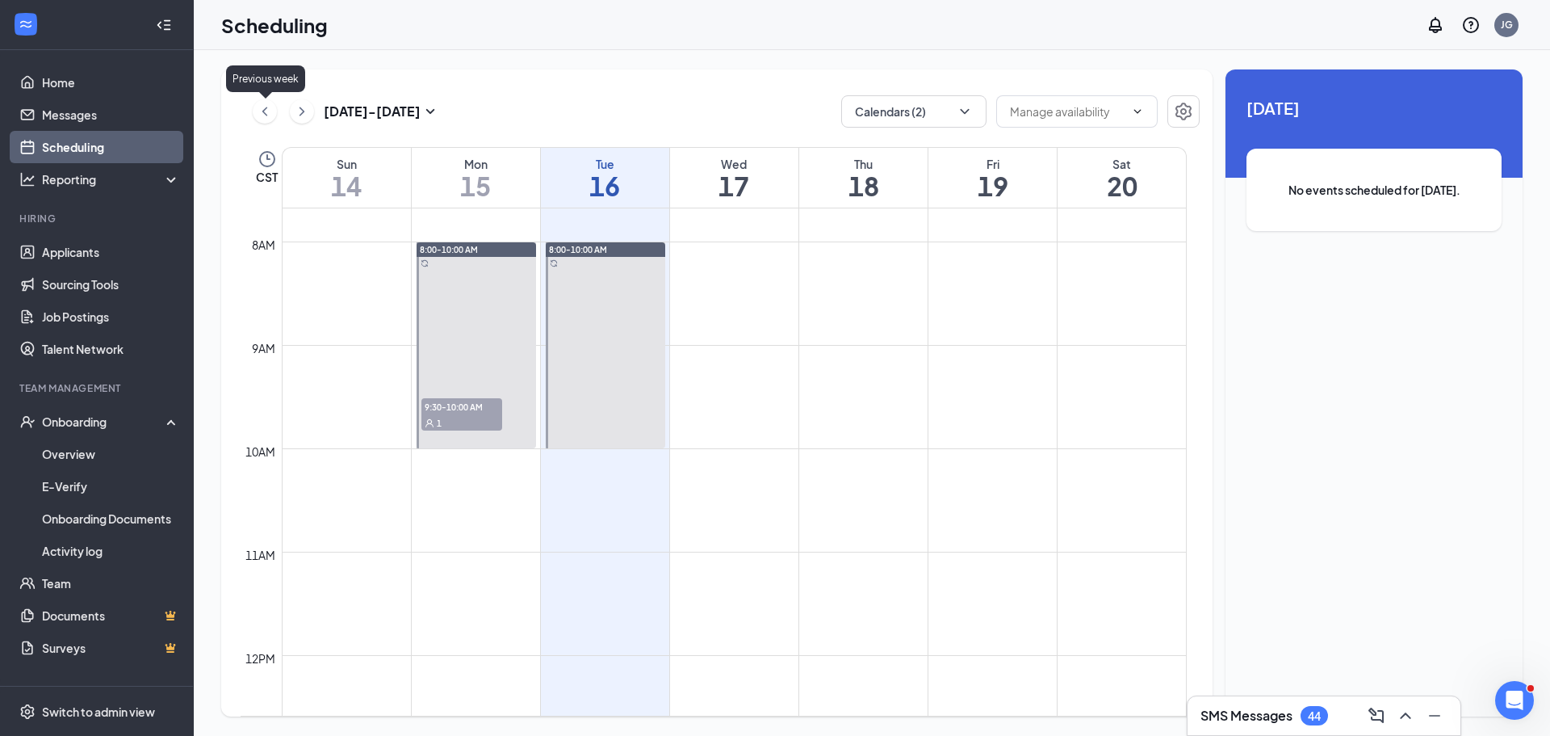
click at [269, 111] on icon "ChevronLeft" at bounding box center [265, 111] width 16 height 19
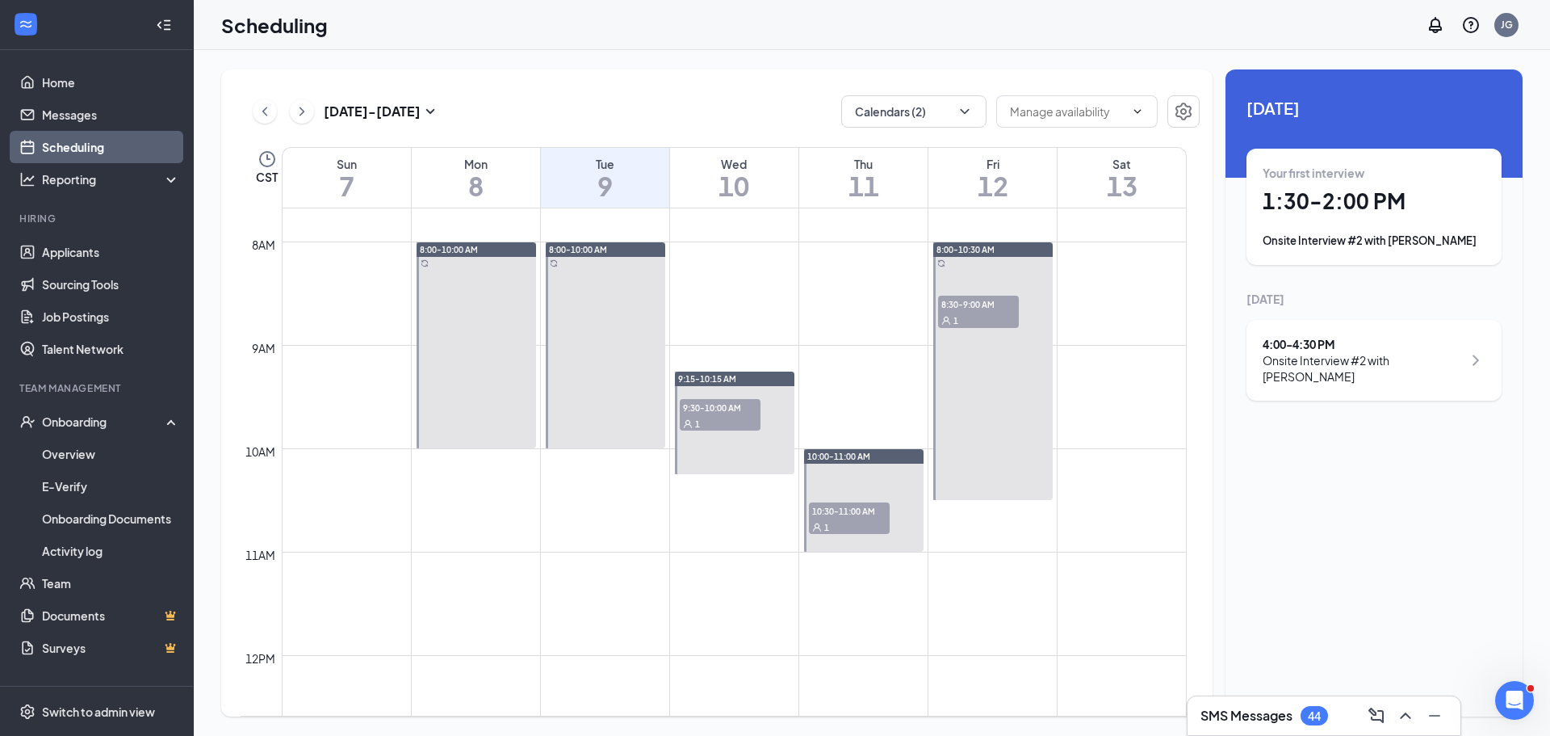
click at [1005, 307] on span "8:30-9:00 AM" at bounding box center [978, 304] width 81 height 16
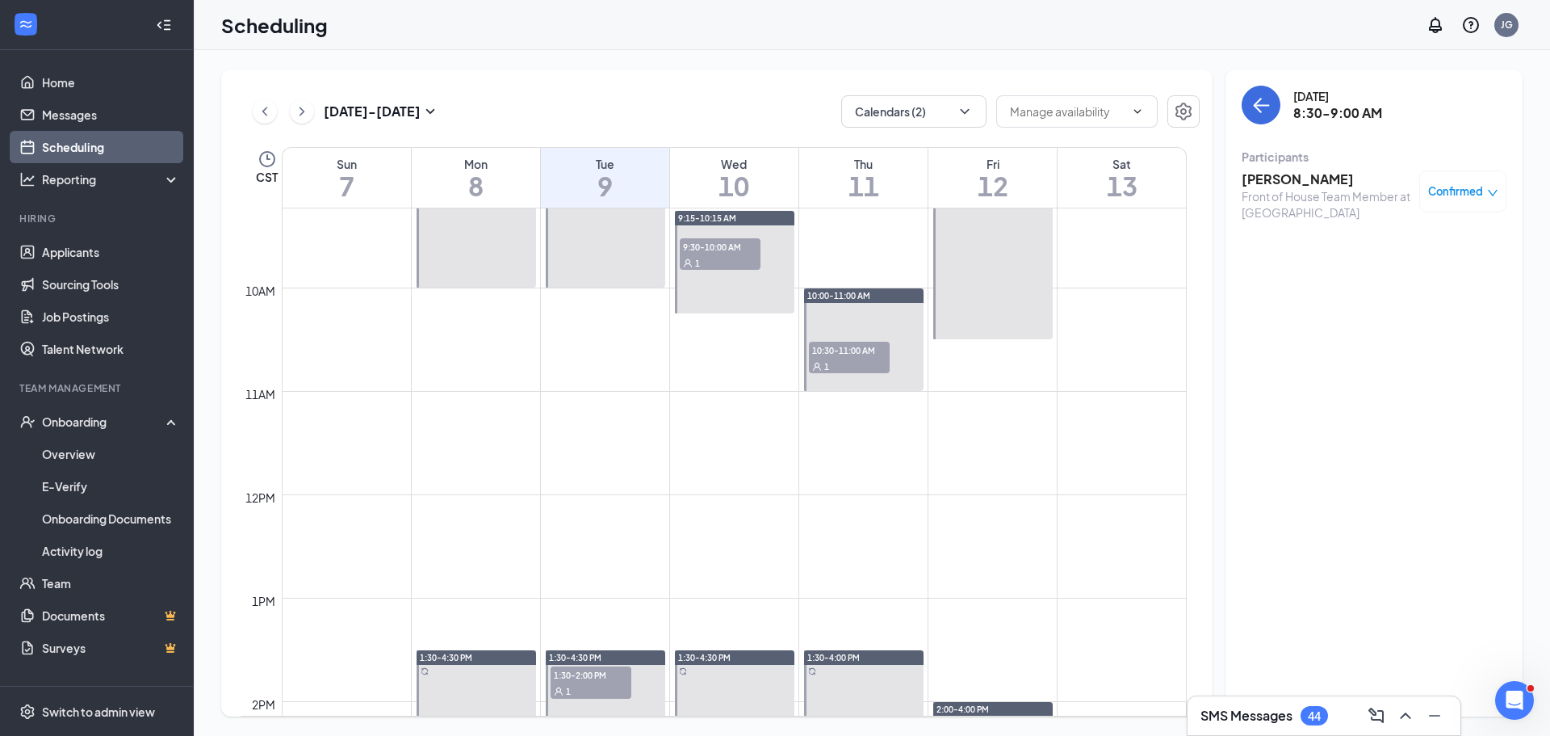
scroll to position [955, 0]
click at [831, 361] on div "1" at bounding box center [849, 365] width 81 height 16
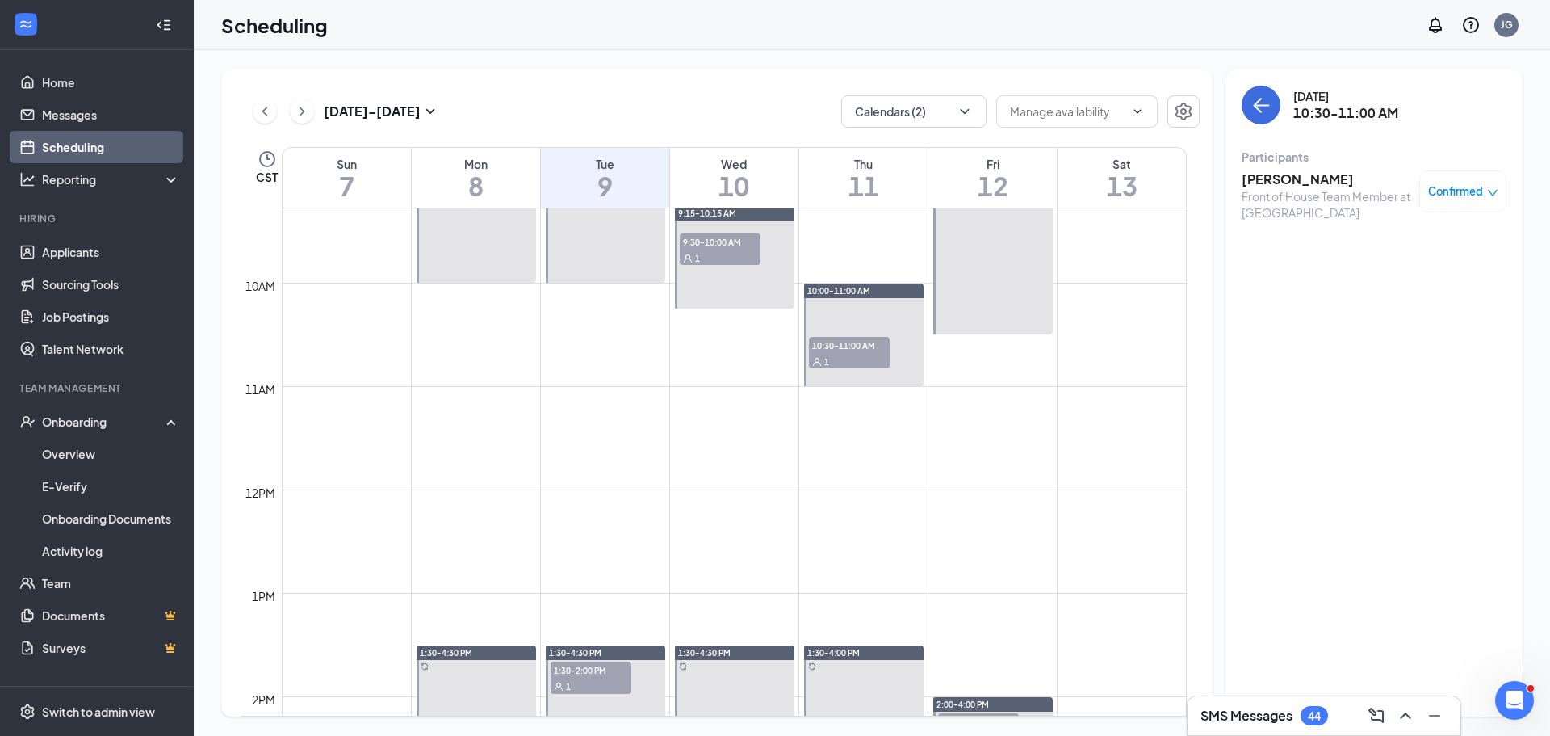
scroll to position [955, 0]
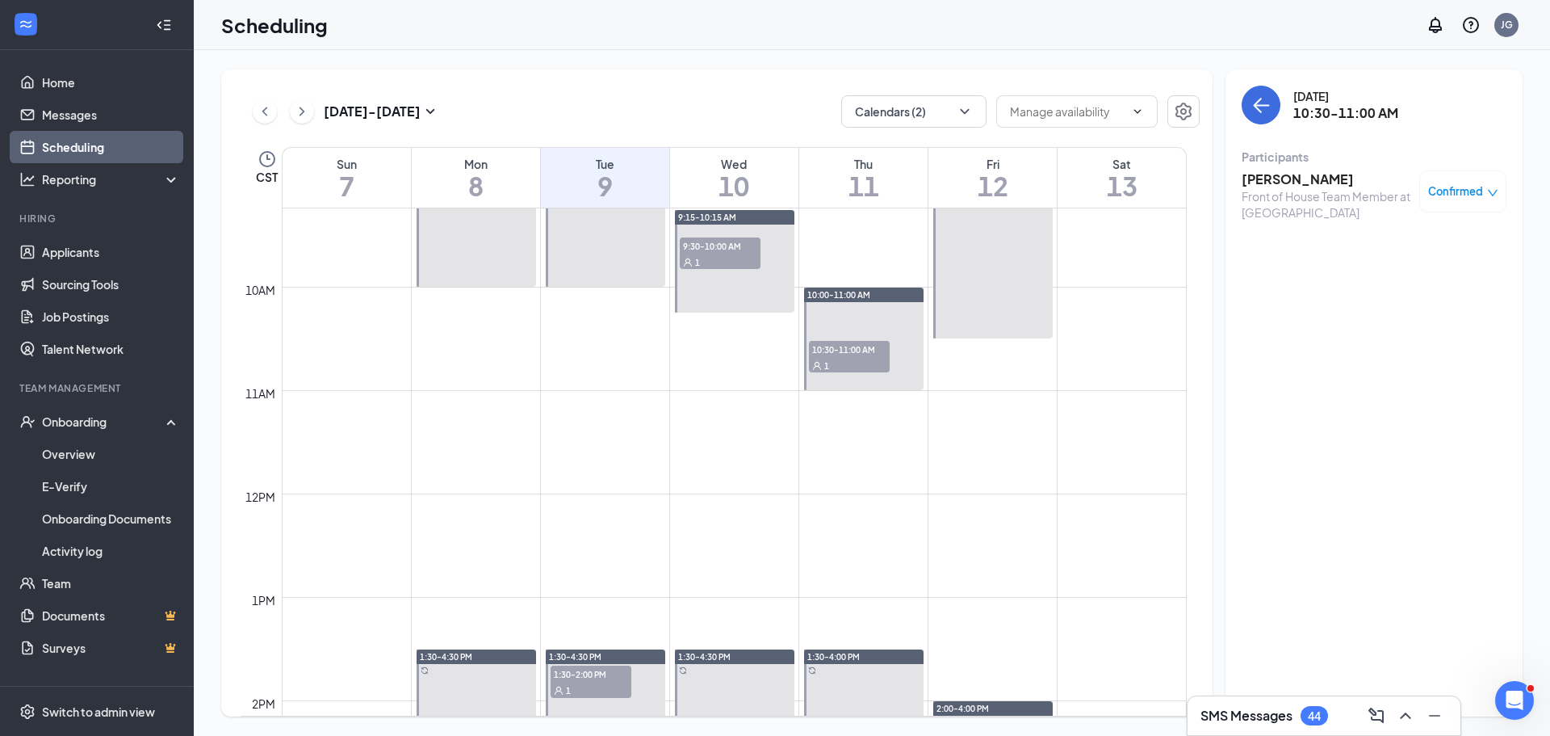
click at [738, 250] on span "9:30-10:00 AM" at bounding box center [720, 245] width 81 height 16
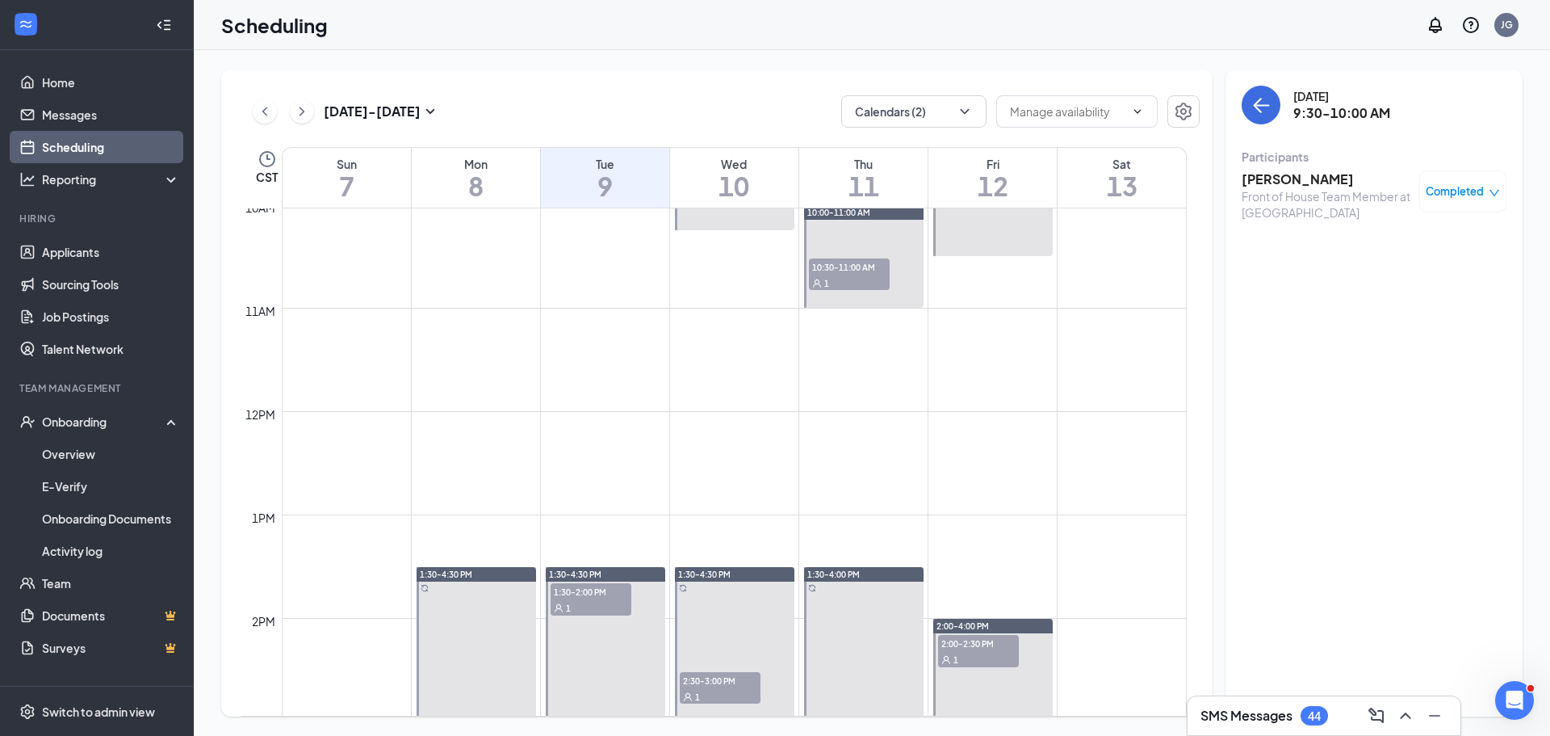
scroll to position [1117, 0]
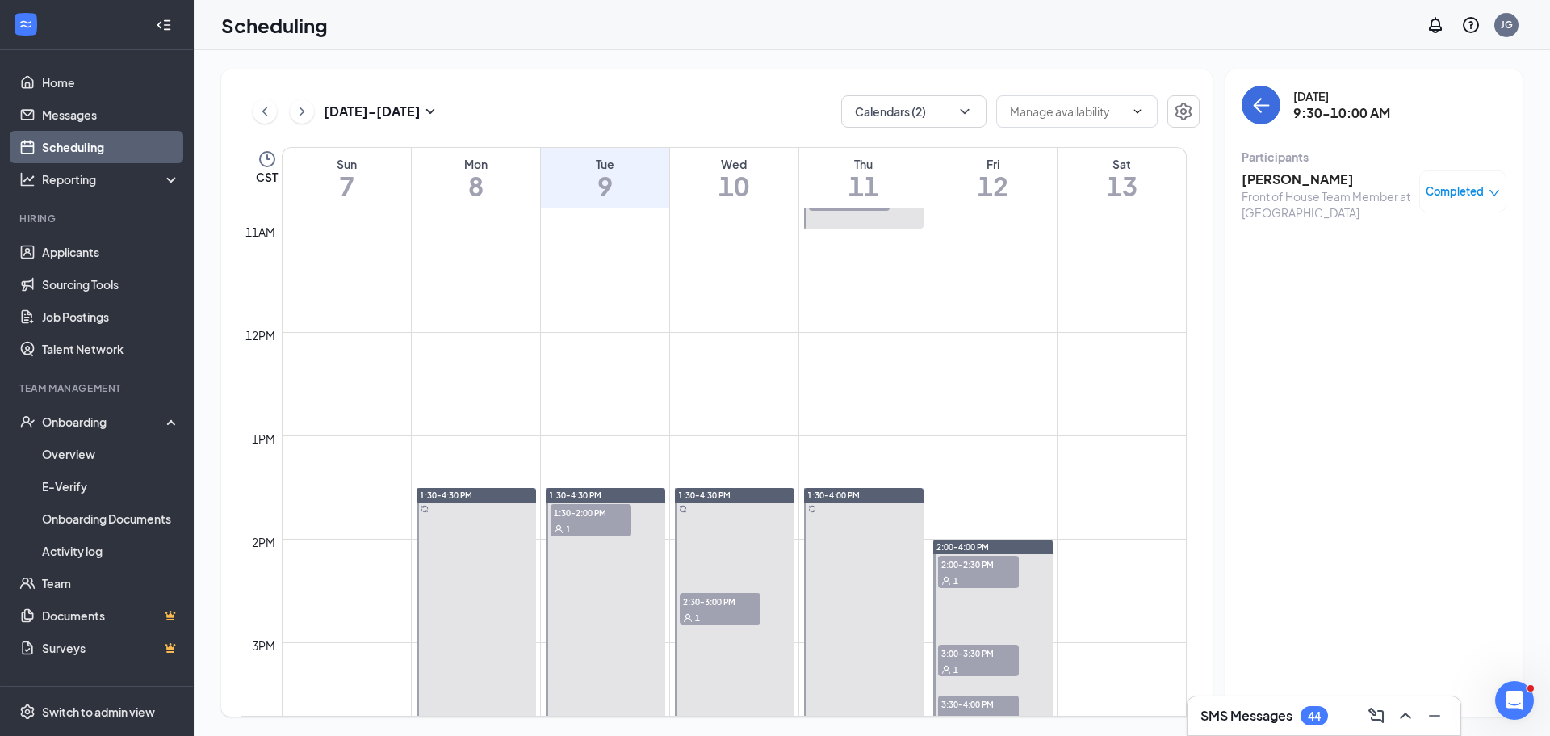
click at [735, 593] on span "2:30-3:00 PM" at bounding box center [720, 601] width 81 height 16
click at [1446, 185] on span "Confirmed" at bounding box center [1455, 191] width 55 height 16
click at [1311, 197] on div "Front of House Team Member at Byram" at bounding box center [1327, 204] width 170 height 32
click at [1309, 193] on div "Front of House Team Member at Byram" at bounding box center [1327, 204] width 170 height 32
click at [1303, 181] on h3 "Angel Johnson" at bounding box center [1327, 179] width 170 height 18
